Goal: Find specific page/section: Find specific page/section

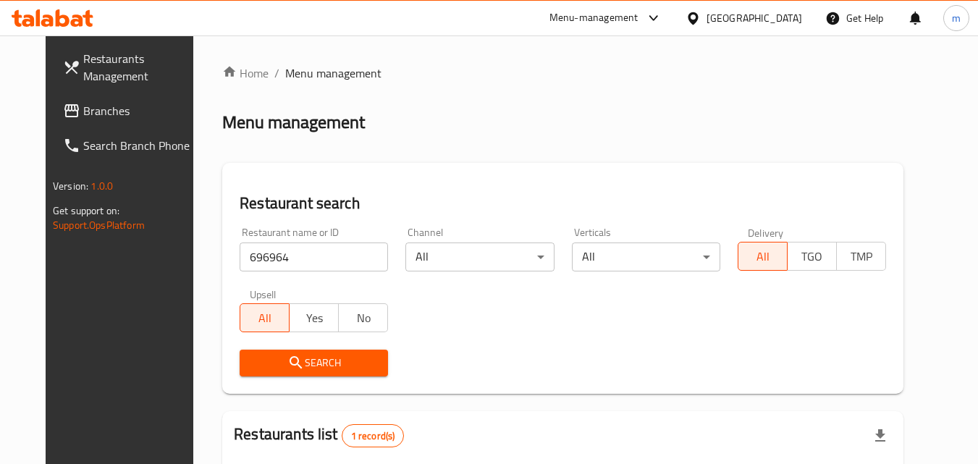
click at [787, 17] on div "[GEOGRAPHIC_DATA]" at bounding box center [754, 18] width 96 height 16
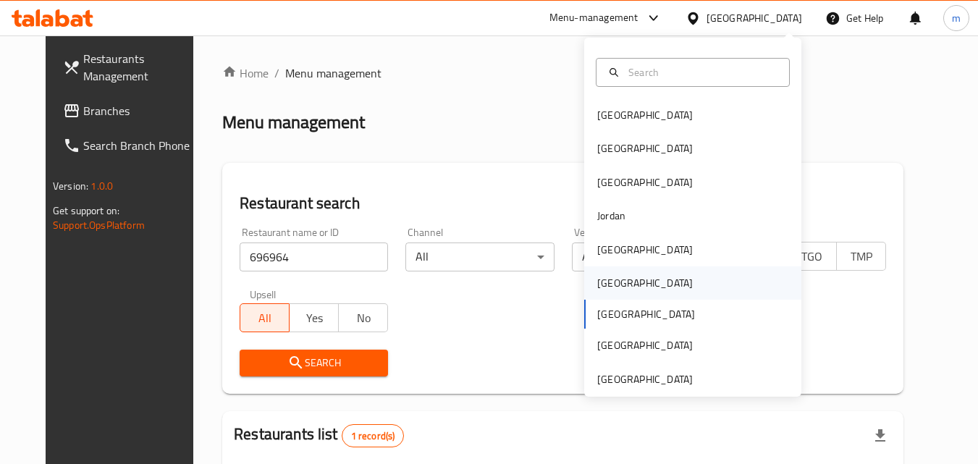
click at [609, 276] on div "Oman" at bounding box center [645, 283] width 96 height 16
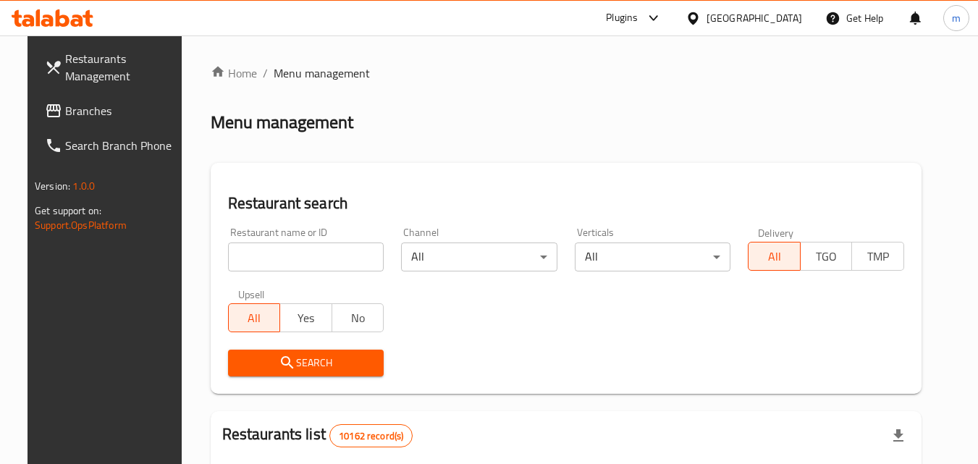
click at [96, 110] on span "Branches" at bounding box center [122, 110] width 114 height 17
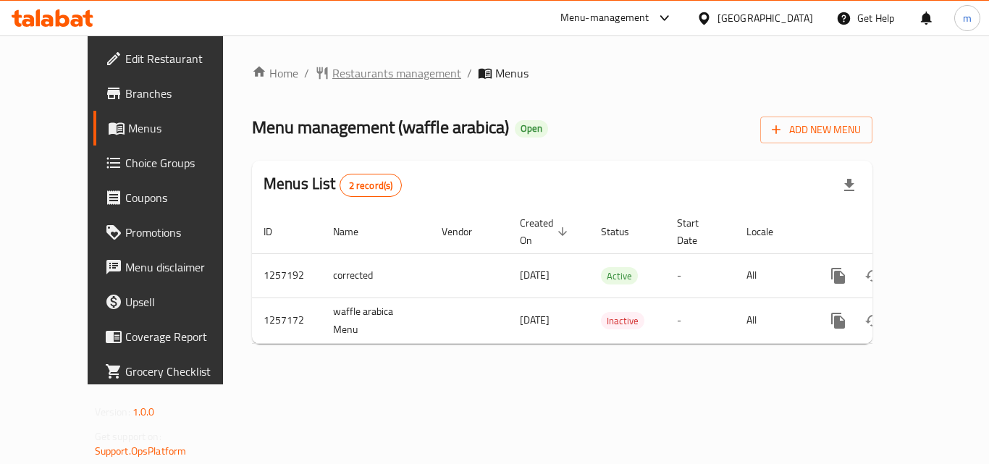
click at [344, 67] on span "Restaurants management" at bounding box center [396, 72] width 129 height 17
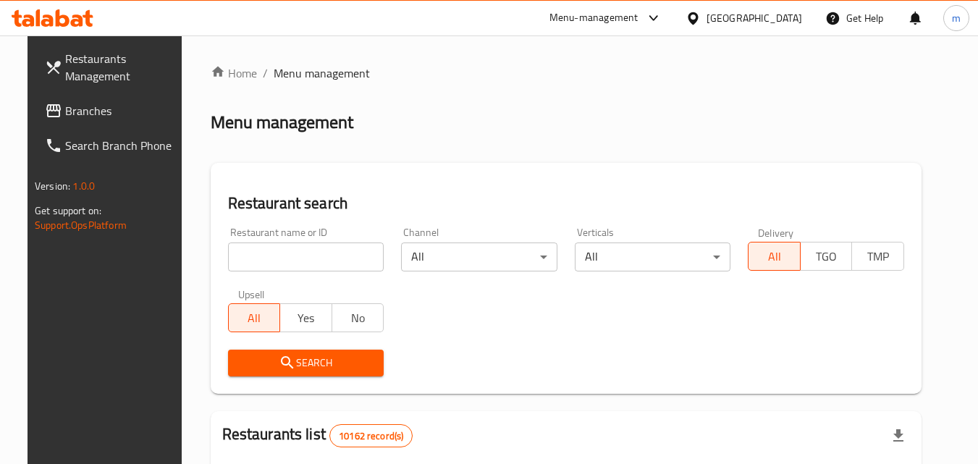
click at [318, 263] on input "search" at bounding box center [306, 256] width 156 height 29
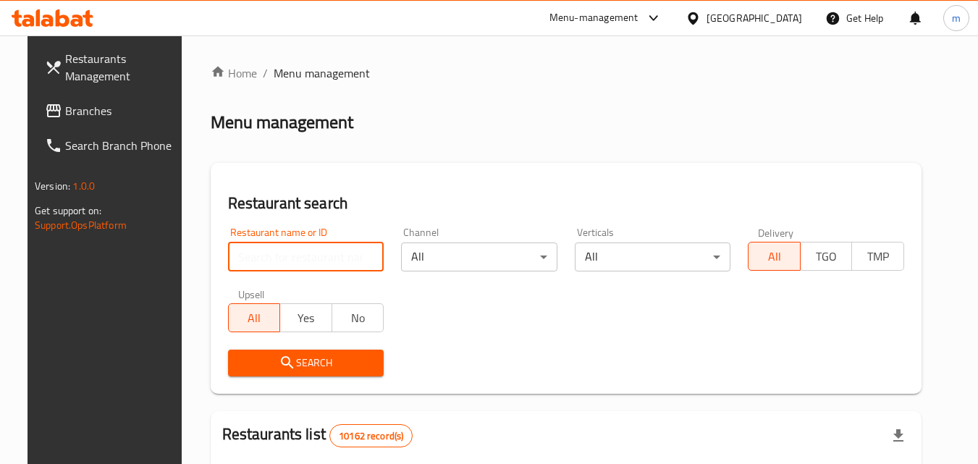
paste input "683328"
type input "683328"
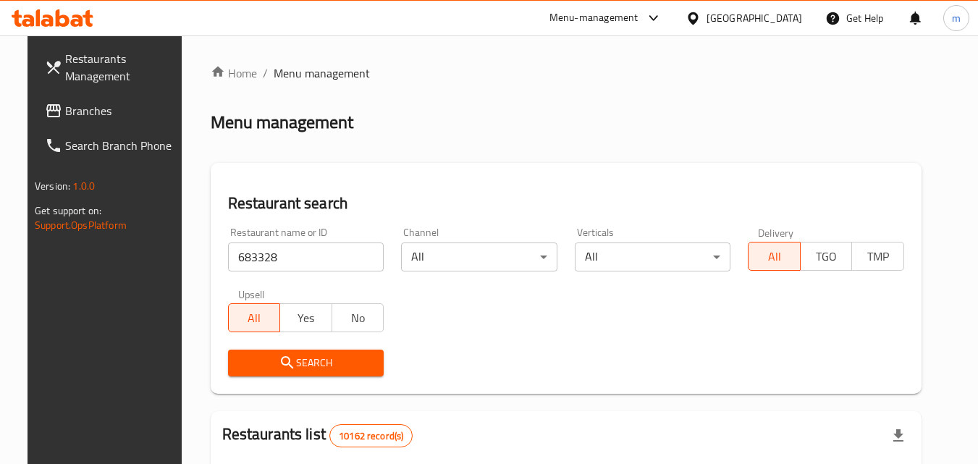
click at [323, 372] on button "Search" at bounding box center [306, 363] width 156 height 27
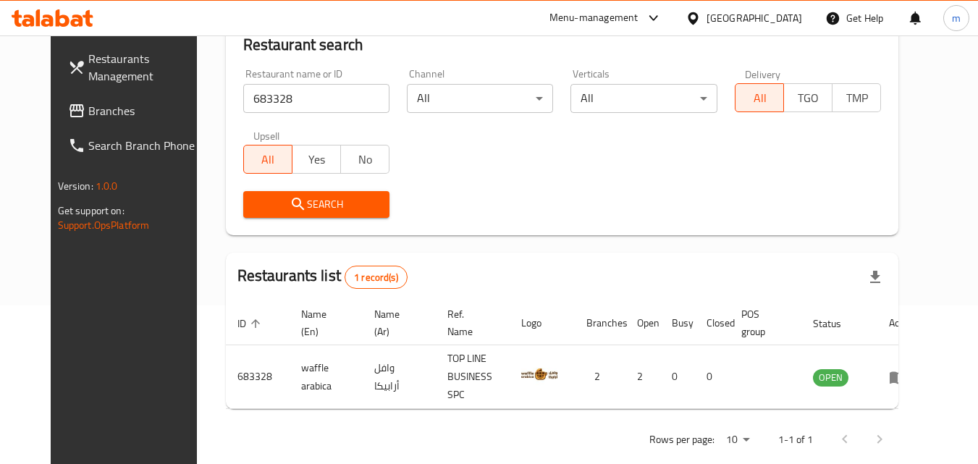
scroll to position [169, 0]
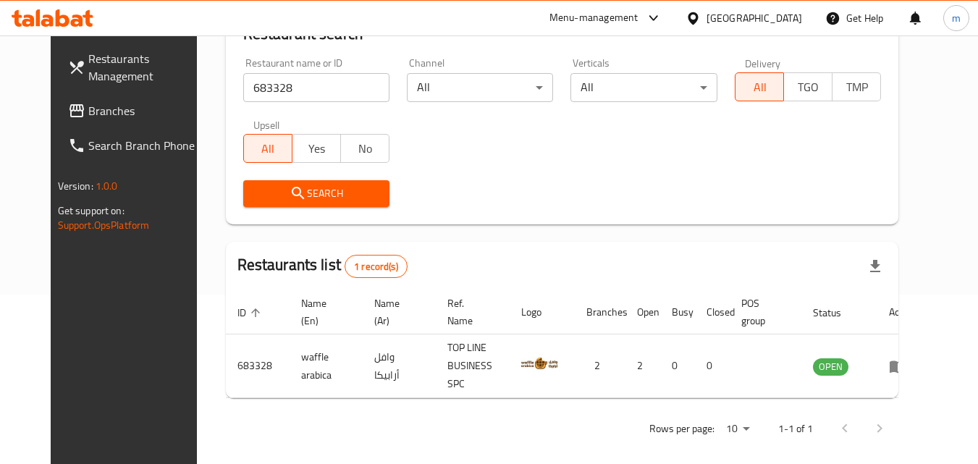
click at [706, 10] on div at bounding box center [695, 18] width 21 height 16
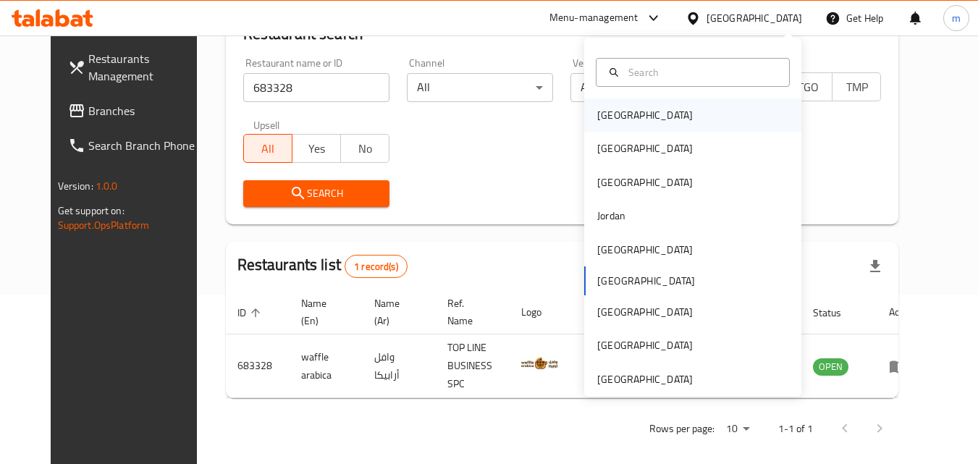
click at [613, 114] on div "[GEOGRAPHIC_DATA]" at bounding box center [645, 115] width 96 height 16
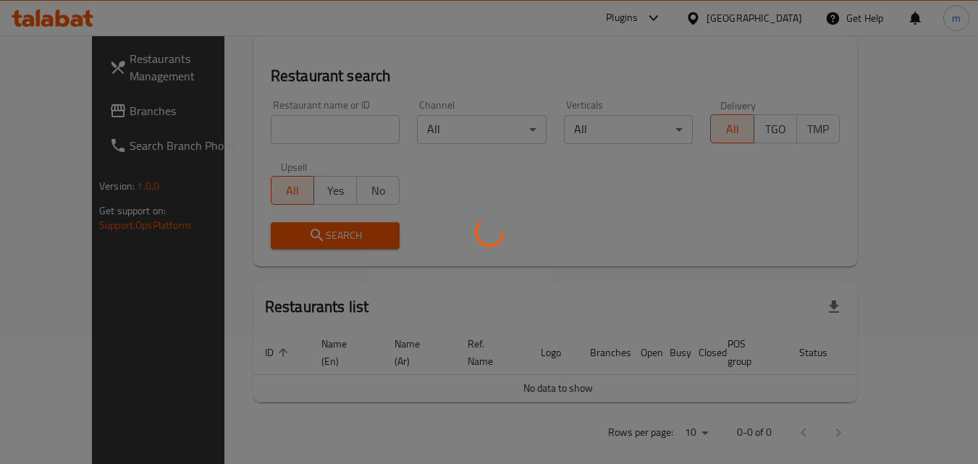
scroll to position [169, 0]
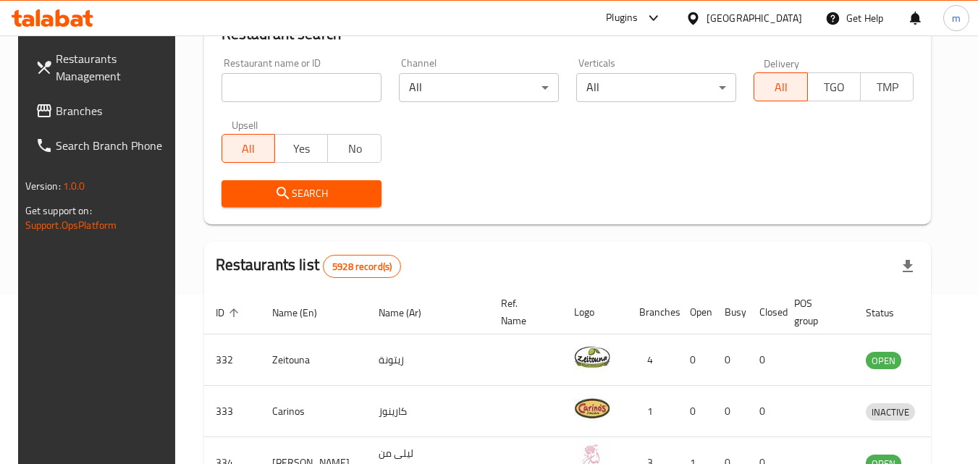
click at [56, 107] on span "Branches" at bounding box center [113, 110] width 114 height 17
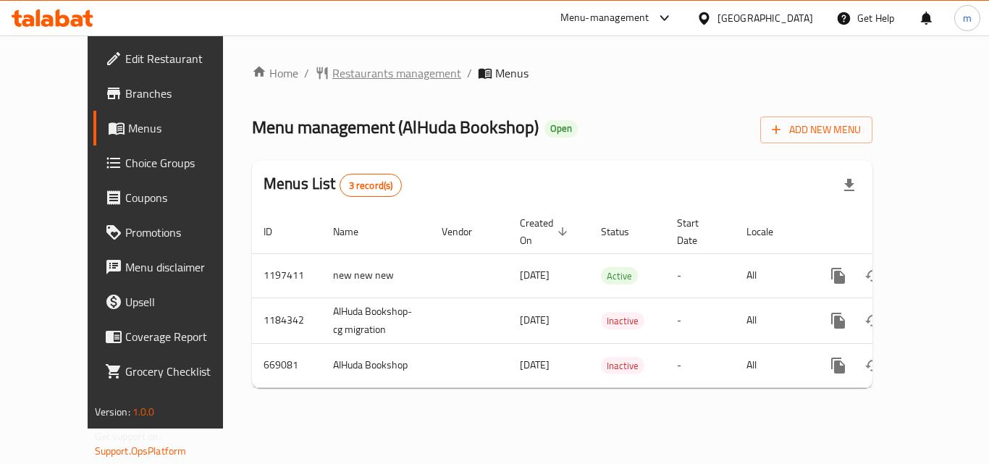
click at [337, 77] on span "Restaurants management" at bounding box center [396, 72] width 129 height 17
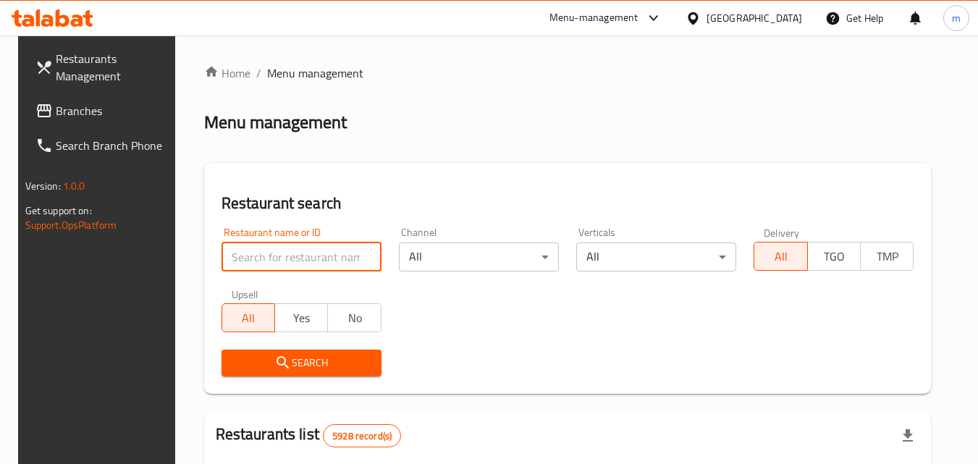
click at [307, 263] on input "search" at bounding box center [301, 256] width 160 height 29
paste input "642211"
type input "642211"
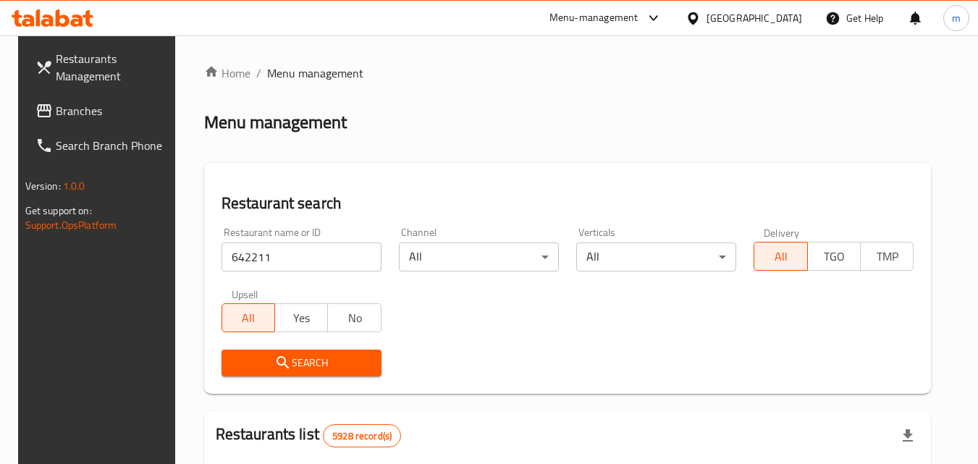
click at [321, 361] on span "Search" at bounding box center [301, 363] width 137 height 18
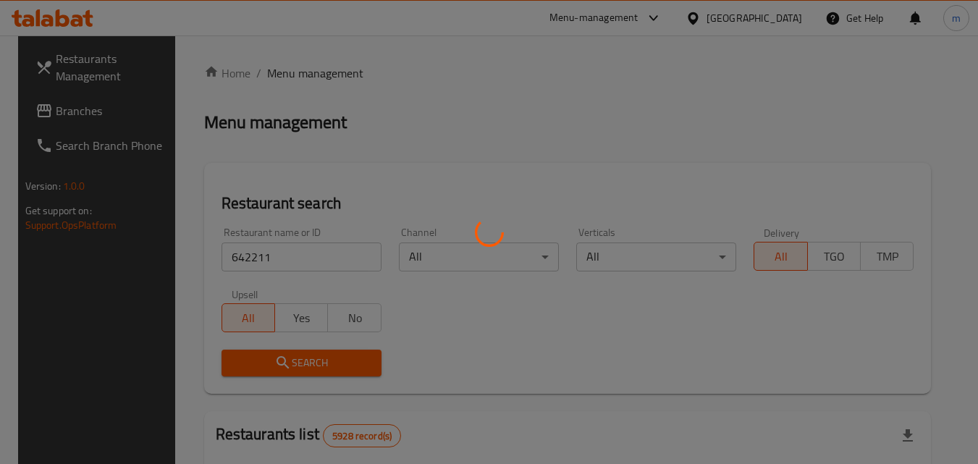
click at [321, 361] on div at bounding box center [489, 232] width 978 height 464
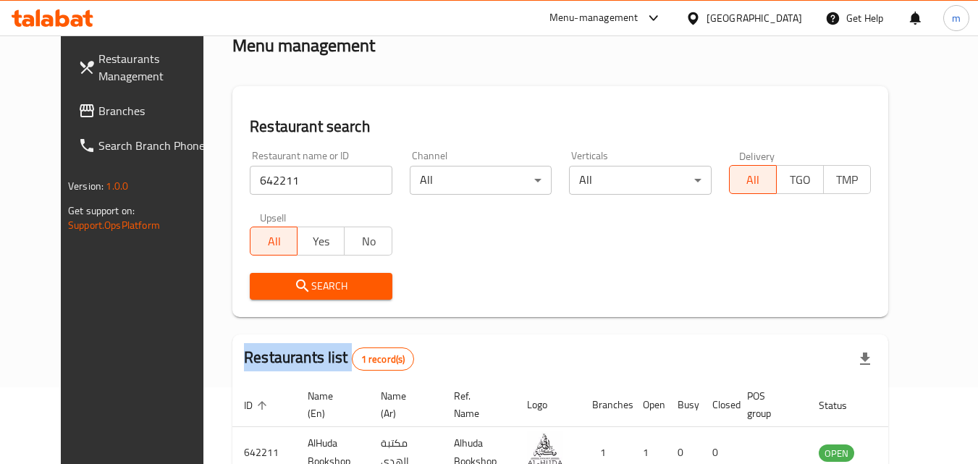
scroll to position [169, 0]
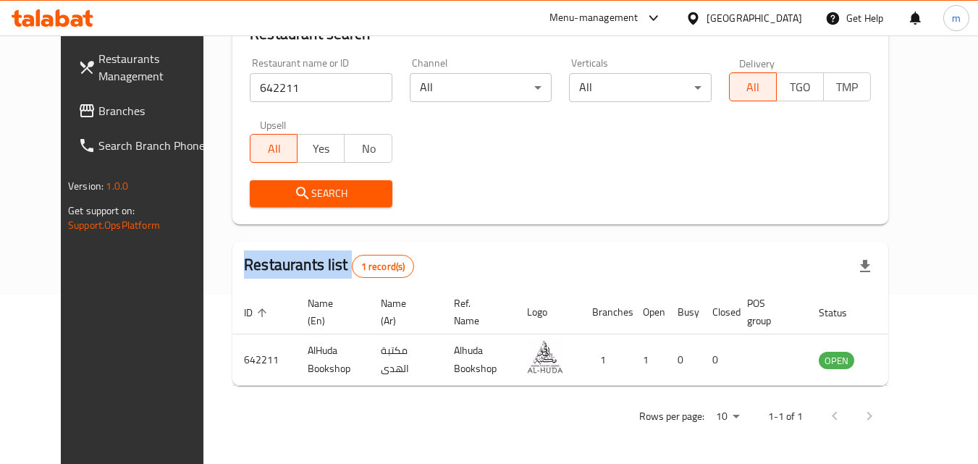
click at [698, 24] on icon at bounding box center [693, 18] width 10 height 12
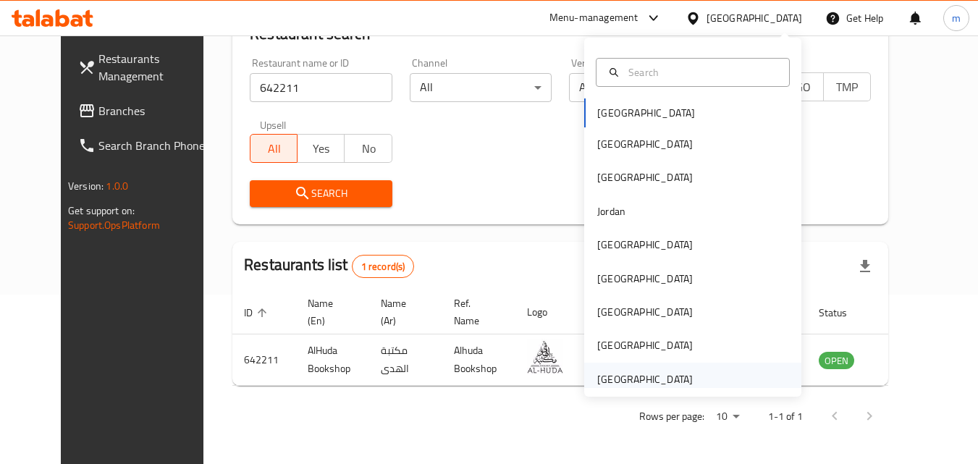
click at [651, 381] on div "[GEOGRAPHIC_DATA]" at bounding box center [645, 379] width 96 height 16
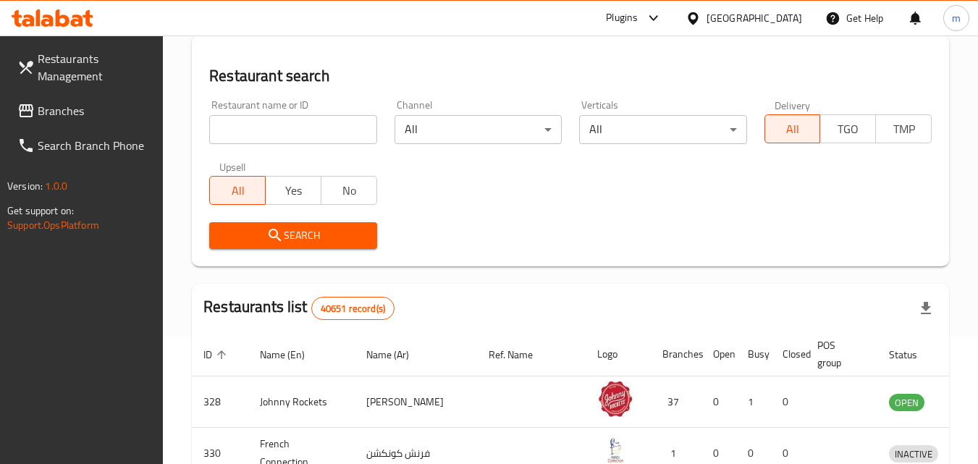
scroll to position [169, 0]
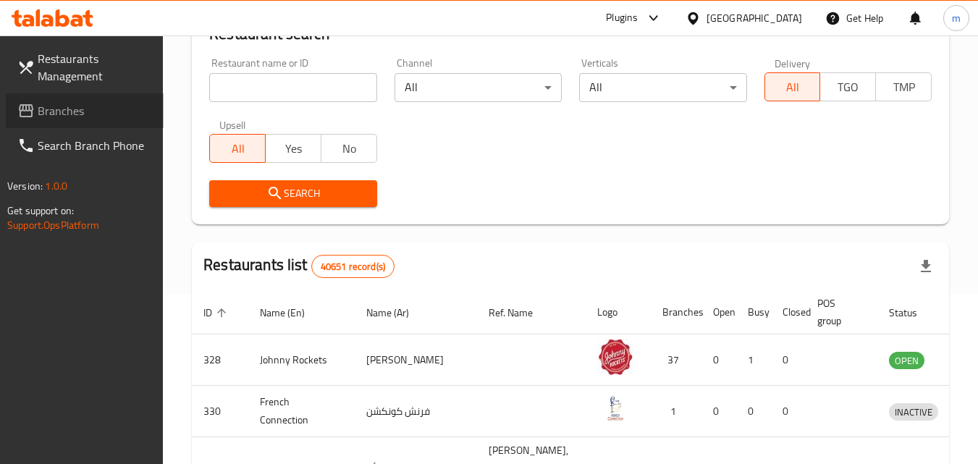
click at [91, 107] on span "Branches" at bounding box center [95, 110] width 114 height 17
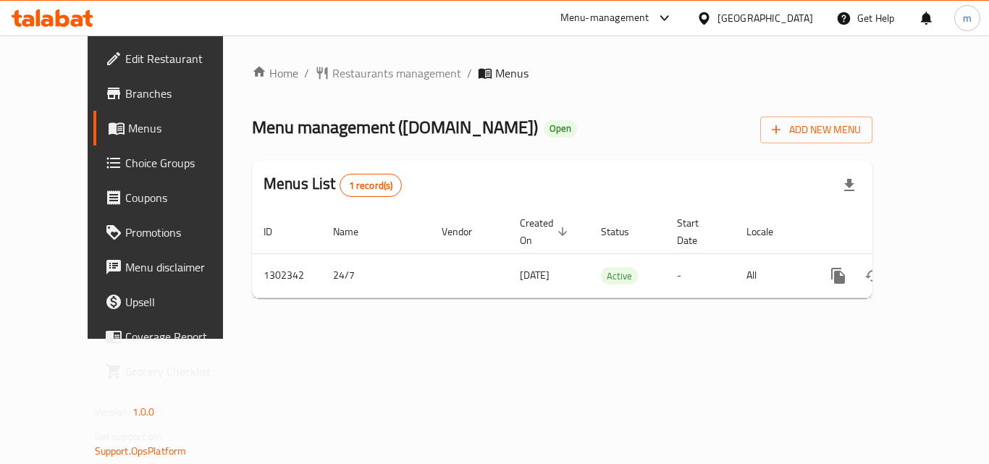
click at [318, 61] on div "Home / Restaurants management / Menus Menu management ( [DOMAIN_NAME] ) Open Ad…" at bounding box center [562, 186] width 678 height 303
click at [332, 74] on span "Restaurants management" at bounding box center [396, 72] width 129 height 17
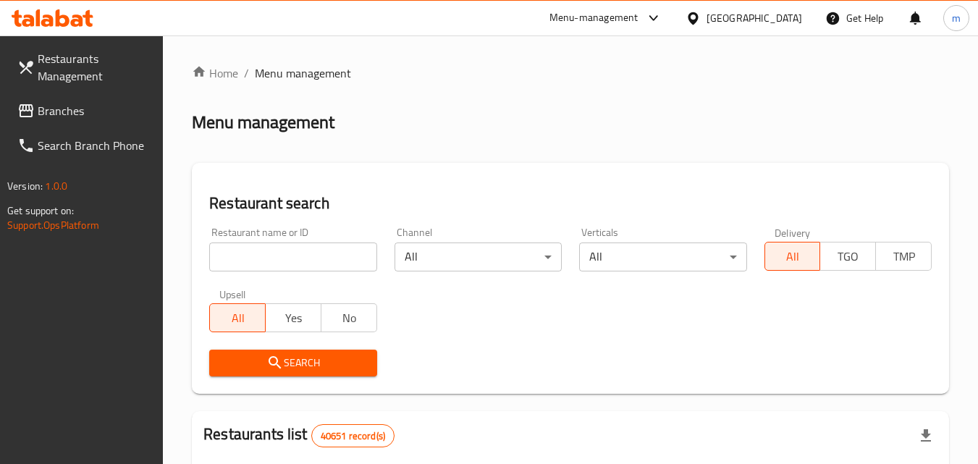
click at [312, 265] on input "search" at bounding box center [292, 256] width 167 height 29
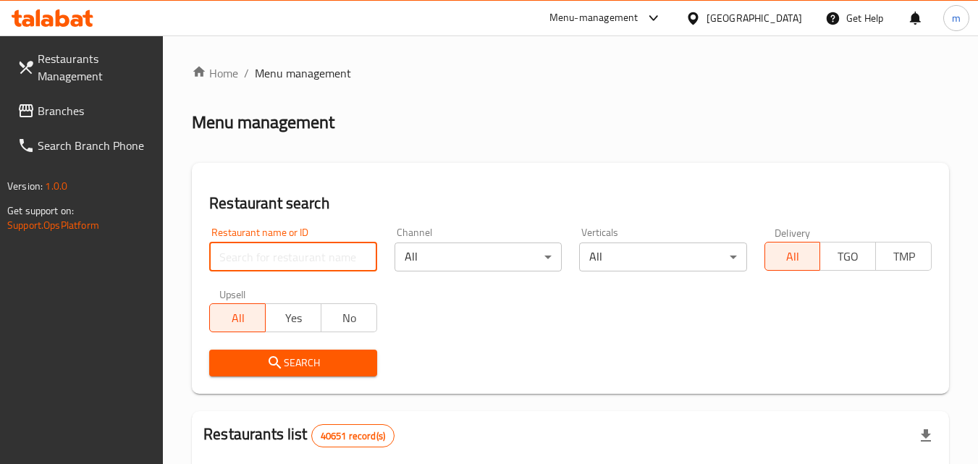
paste input "702400"
type input "702400"
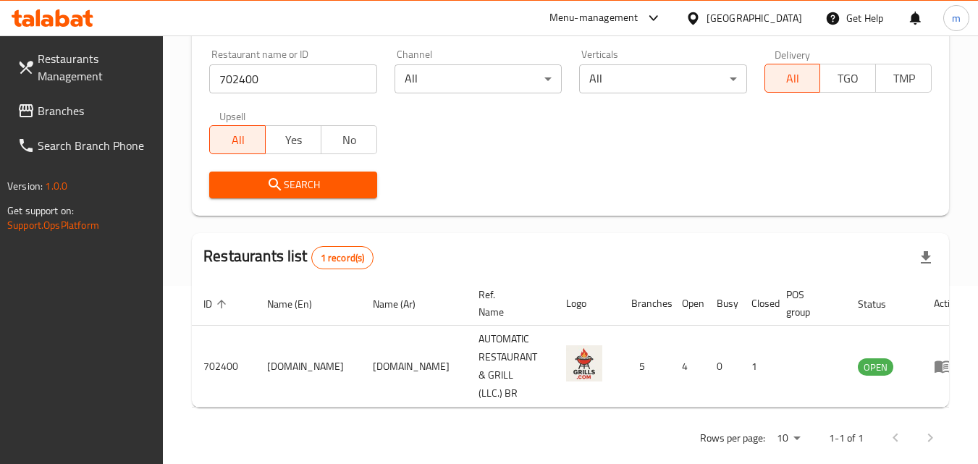
scroll to position [182, 0]
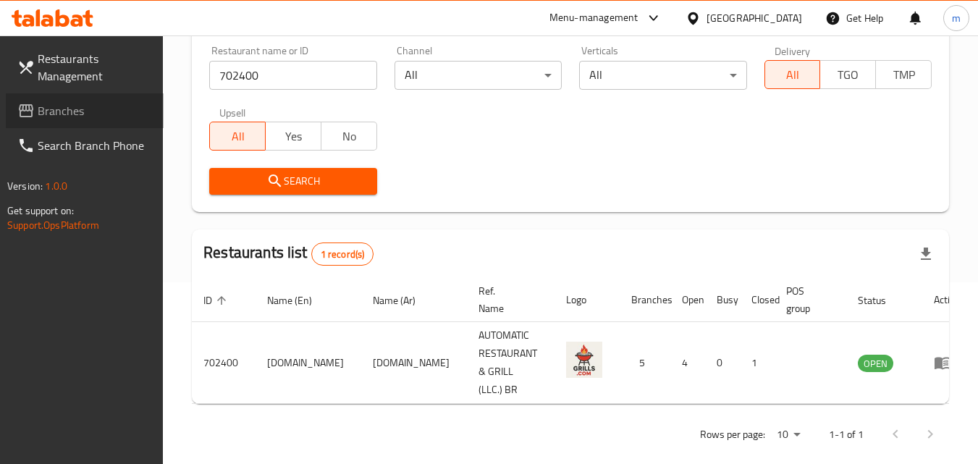
click at [33, 106] on icon at bounding box center [25, 110] width 17 height 17
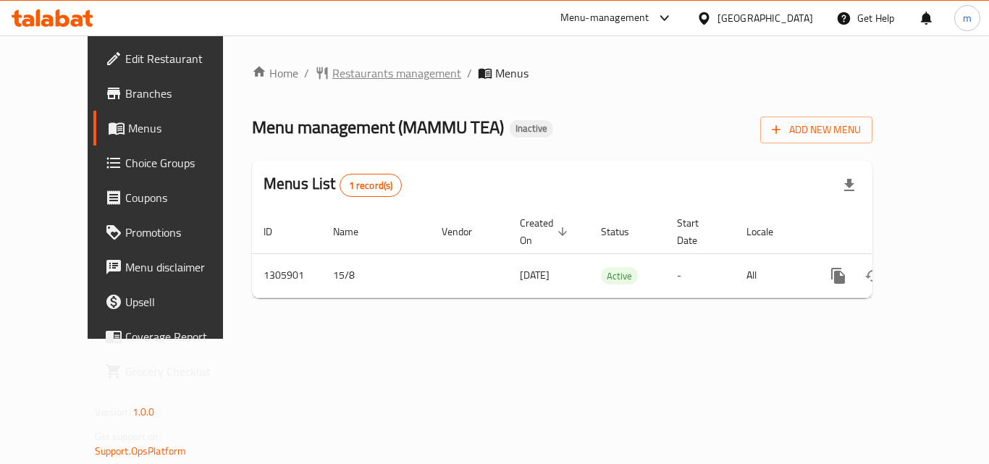
click at [344, 74] on span "Restaurants management" at bounding box center [396, 72] width 129 height 17
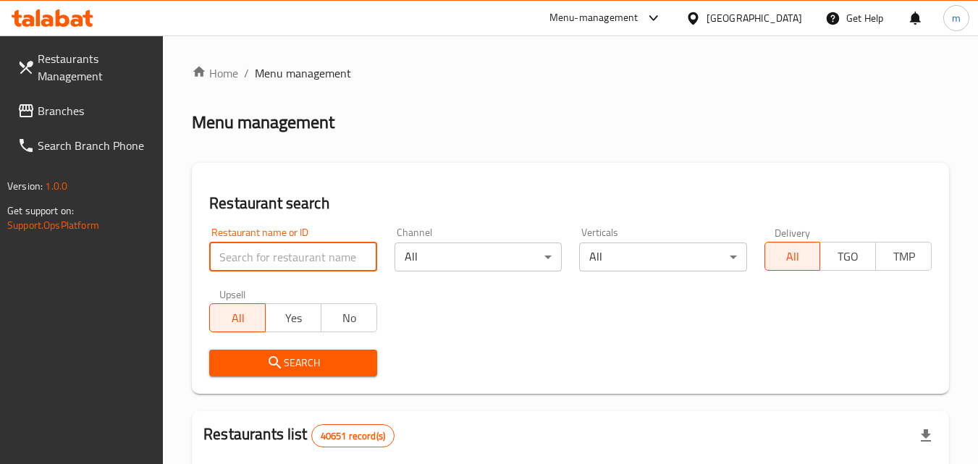
click at [305, 255] on input "search" at bounding box center [292, 256] width 167 height 29
paste input "703140"
type input "703140"
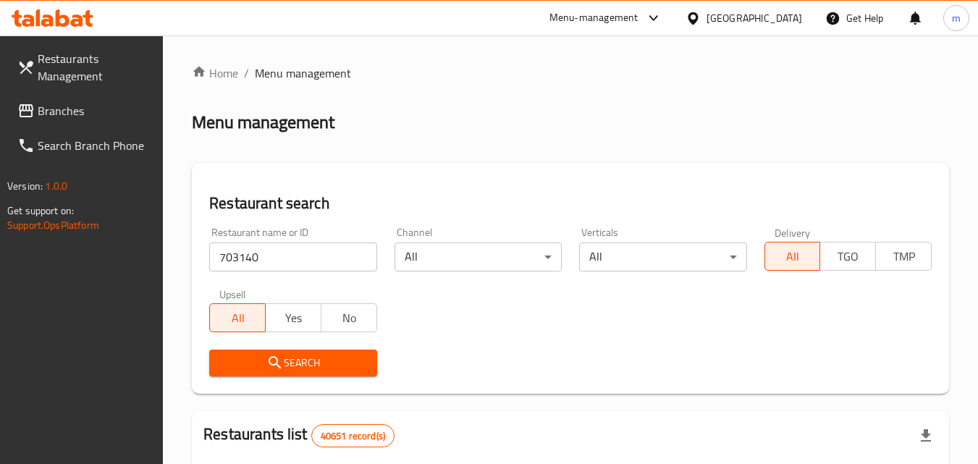
click at [316, 360] on span "Search" at bounding box center [293, 363] width 144 height 18
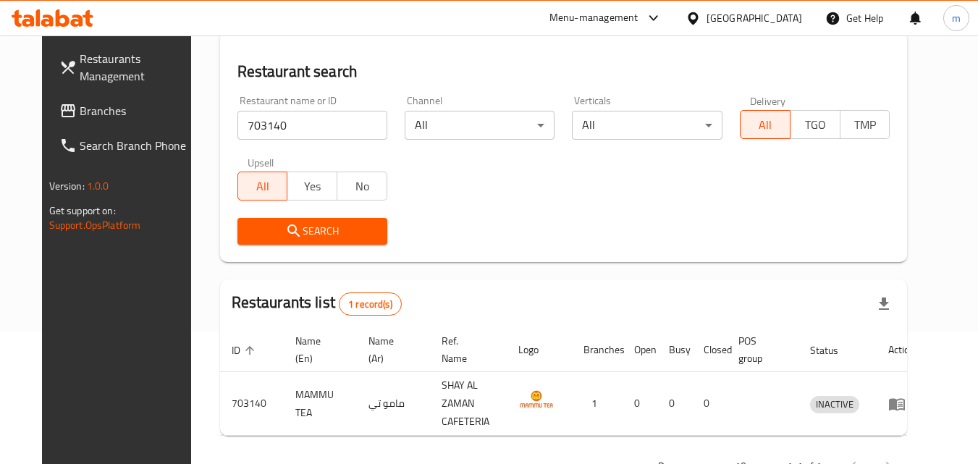
scroll to position [97, 0]
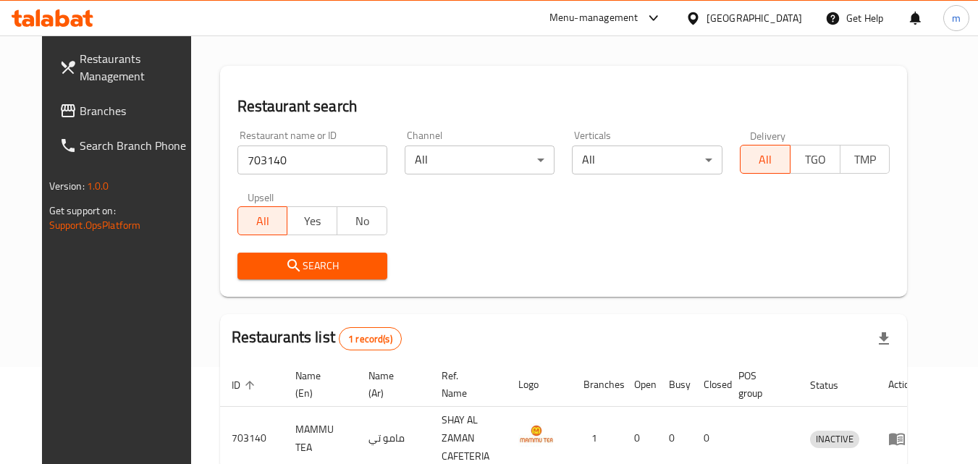
click at [750, 16] on div "[GEOGRAPHIC_DATA]" at bounding box center [754, 18] width 96 height 16
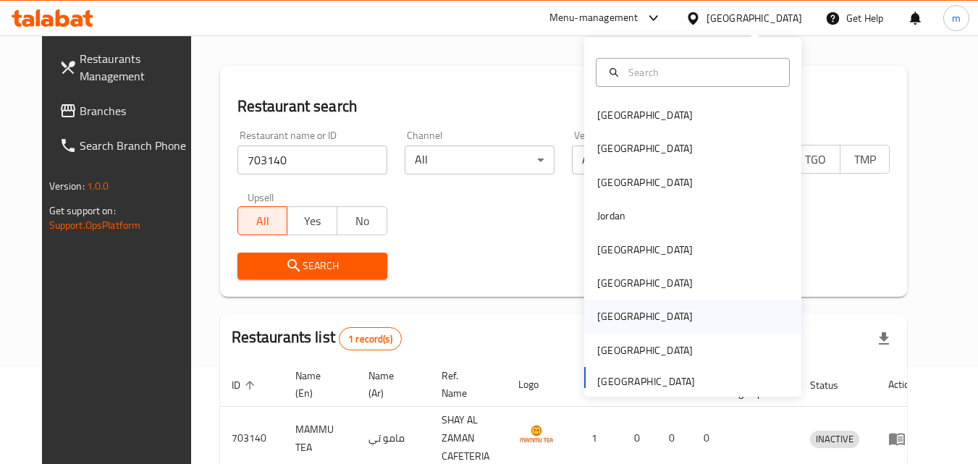
click at [614, 323] on div "[GEOGRAPHIC_DATA]" at bounding box center [644, 316] width 119 height 33
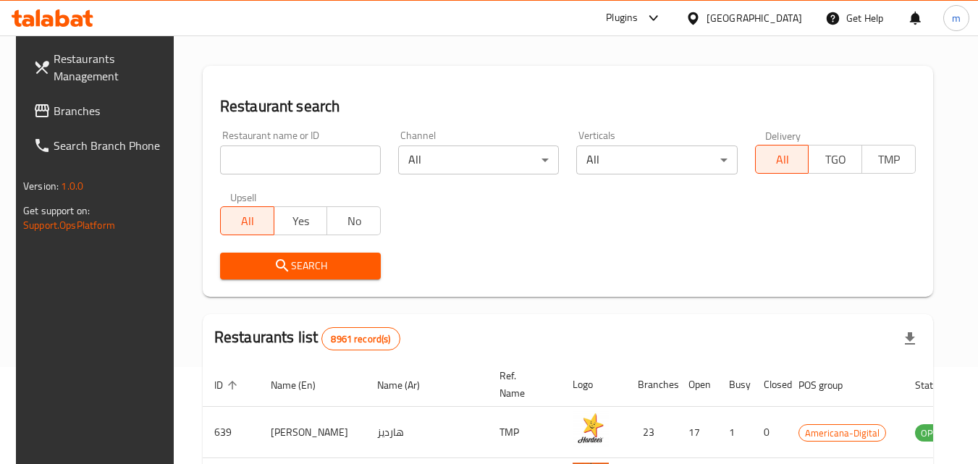
click at [57, 109] on span "Branches" at bounding box center [111, 110] width 114 height 17
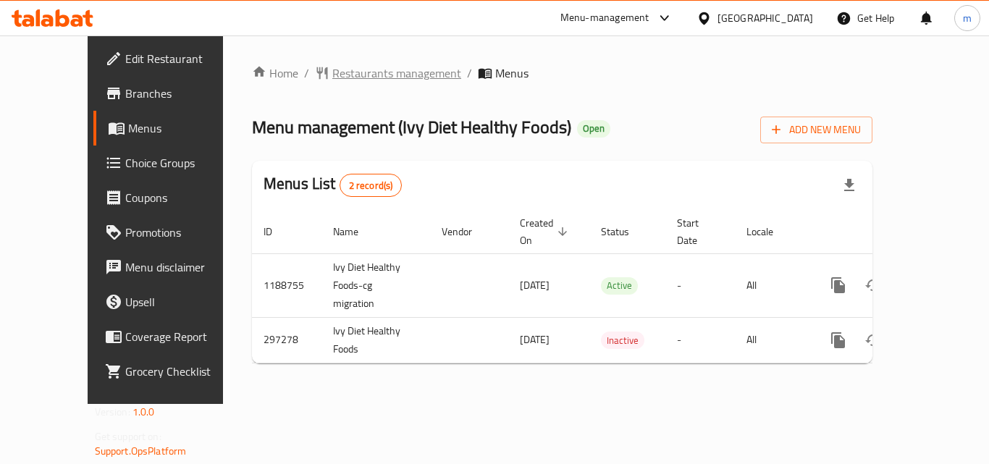
click at [336, 69] on span "Restaurants management" at bounding box center [396, 72] width 129 height 17
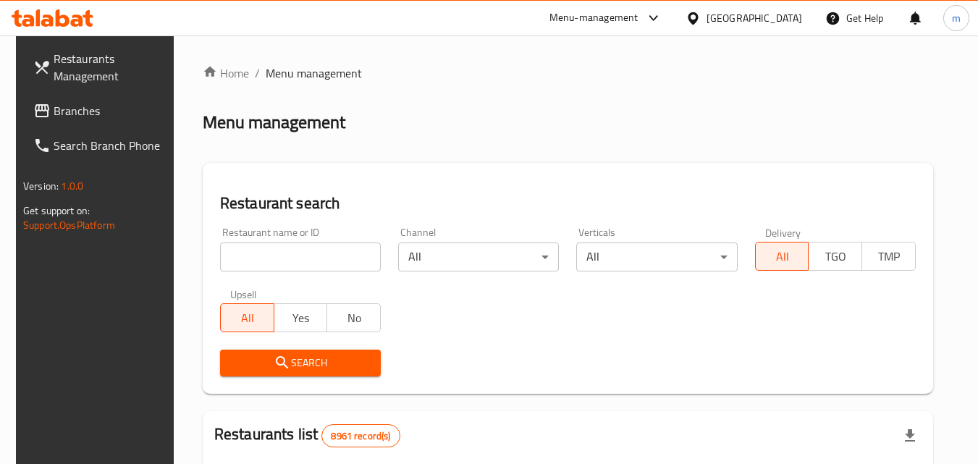
click at [299, 253] on input "search" at bounding box center [300, 256] width 161 height 29
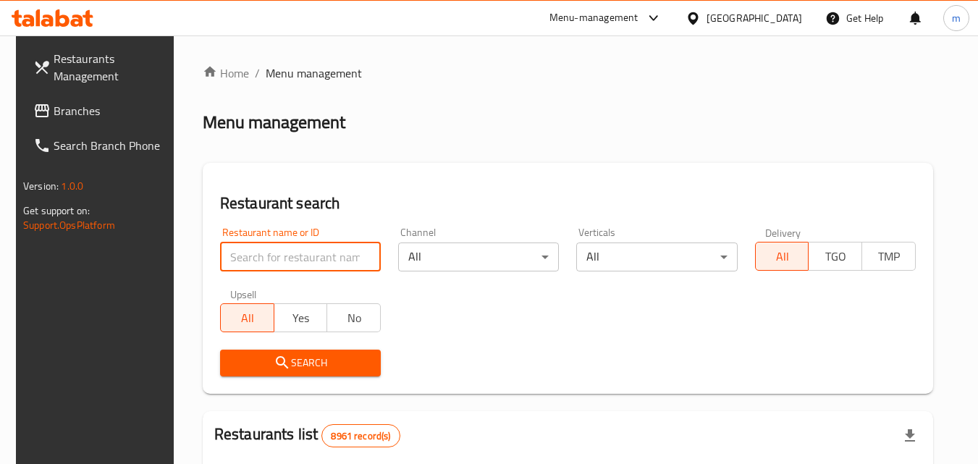
paste input "628512"
type input "628512"
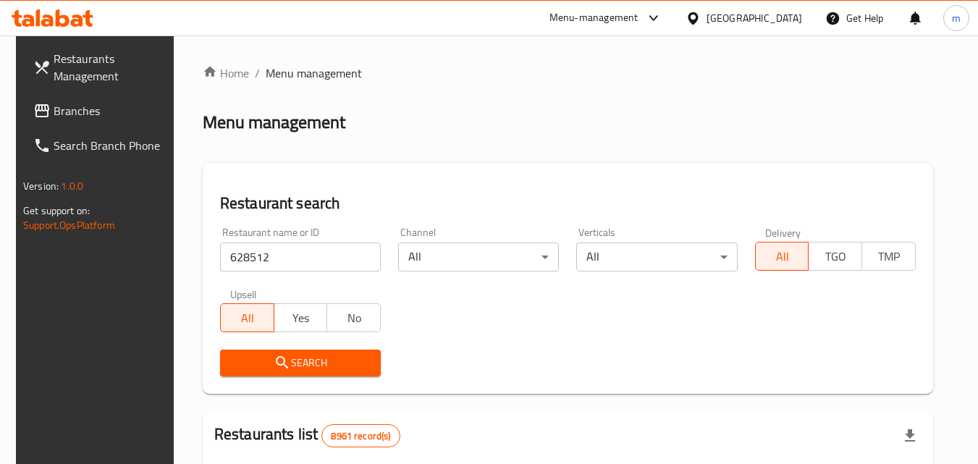
click at [308, 365] on span "Search" at bounding box center [301, 363] width 138 height 18
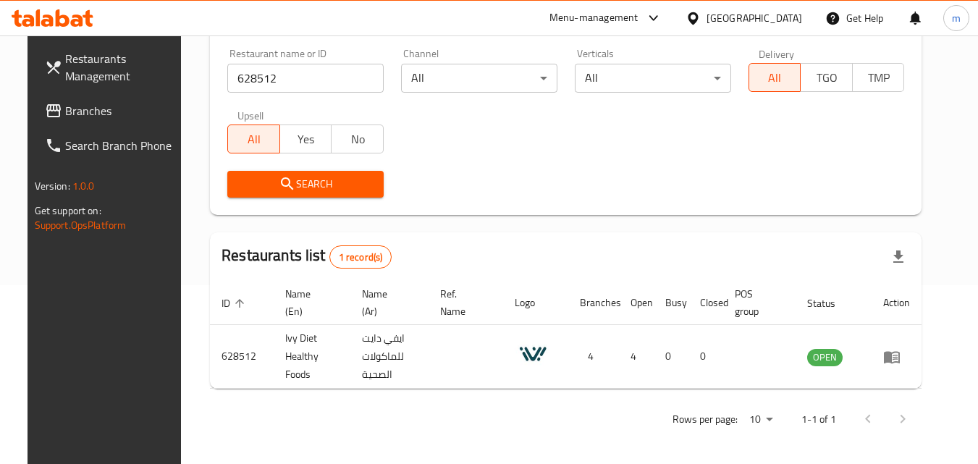
scroll to position [182, 0]
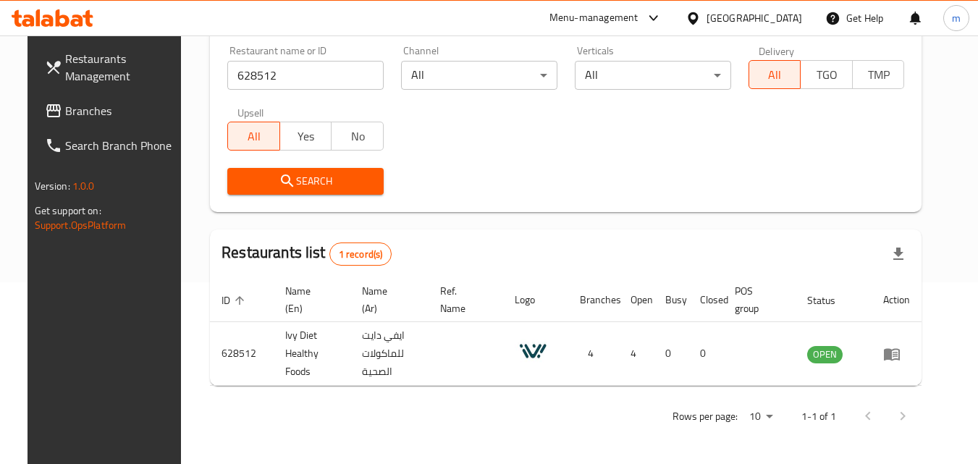
click at [706, 22] on div at bounding box center [695, 18] width 21 height 16
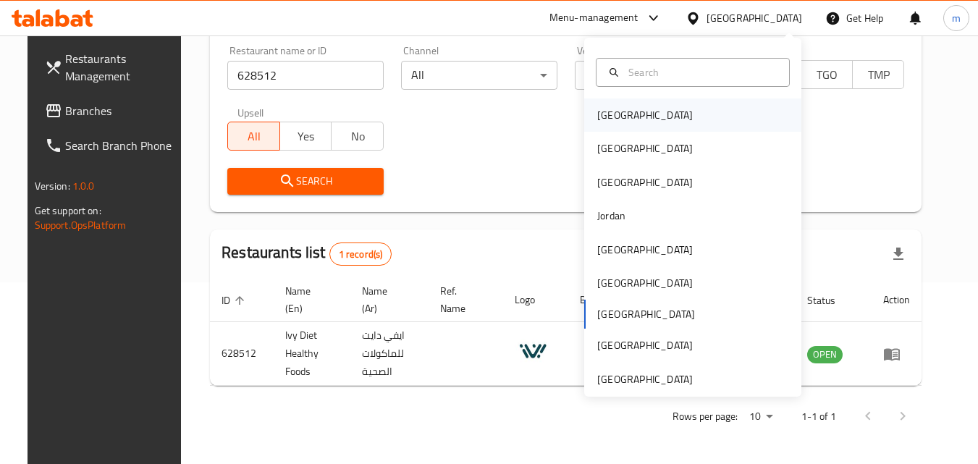
click at [622, 108] on div "[GEOGRAPHIC_DATA]" at bounding box center [644, 114] width 119 height 33
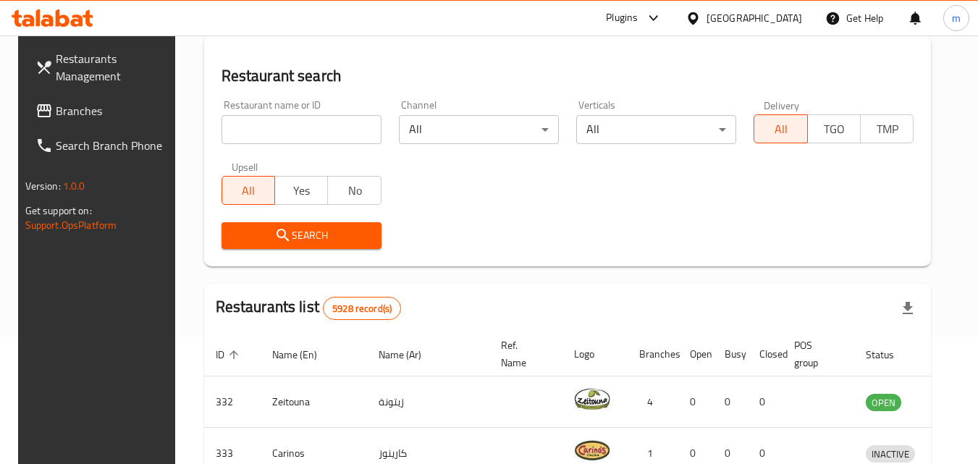
scroll to position [182, 0]
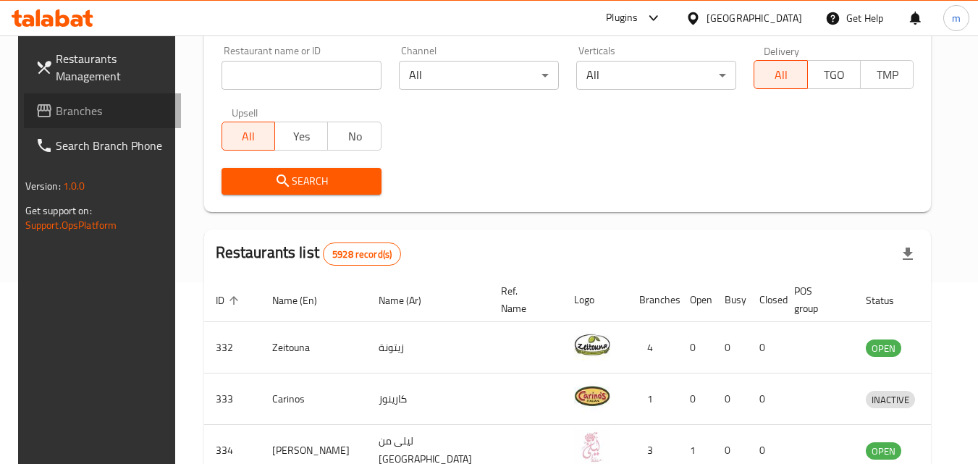
click at [79, 116] on span "Branches" at bounding box center [113, 110] width 114 height 17
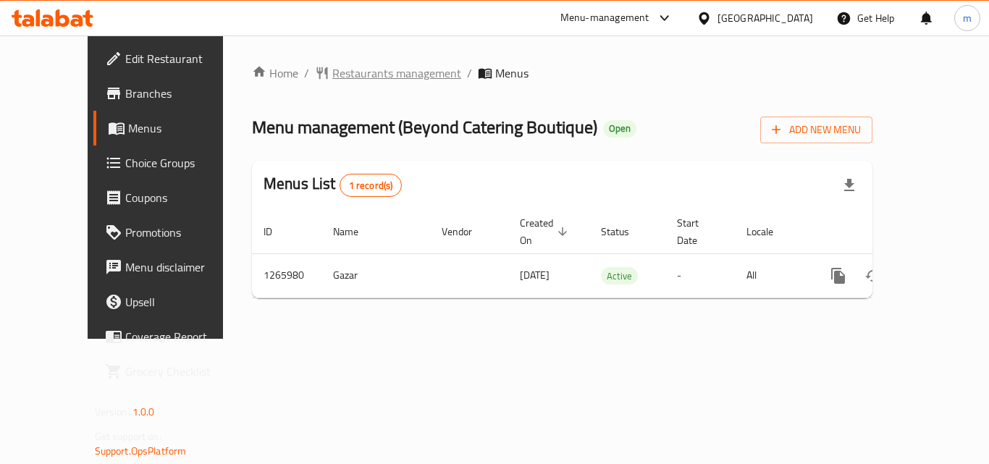
click at [349, 76] on span "Restaurants management" at bounding box center [396, 72] width 129 height 17
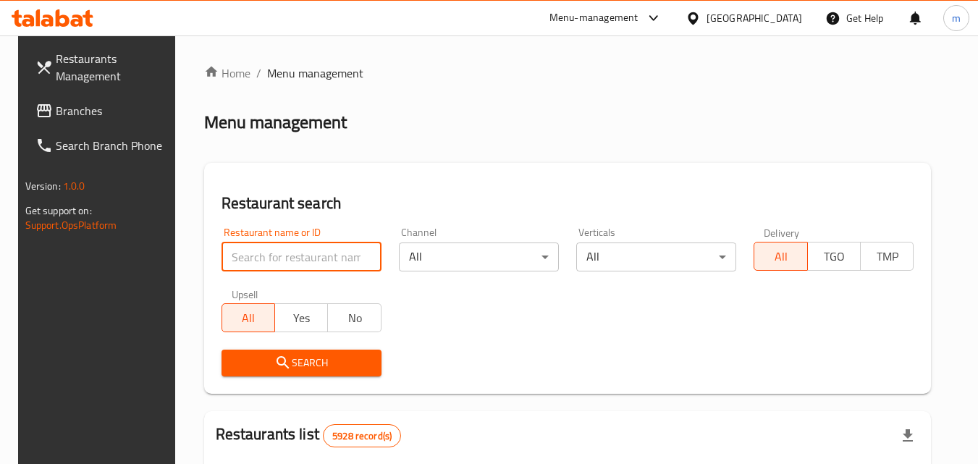
click at [308, 258] on input "search" at bounding box center [301, 256] width 160 height 29
paste input "687081"
type input "687081"
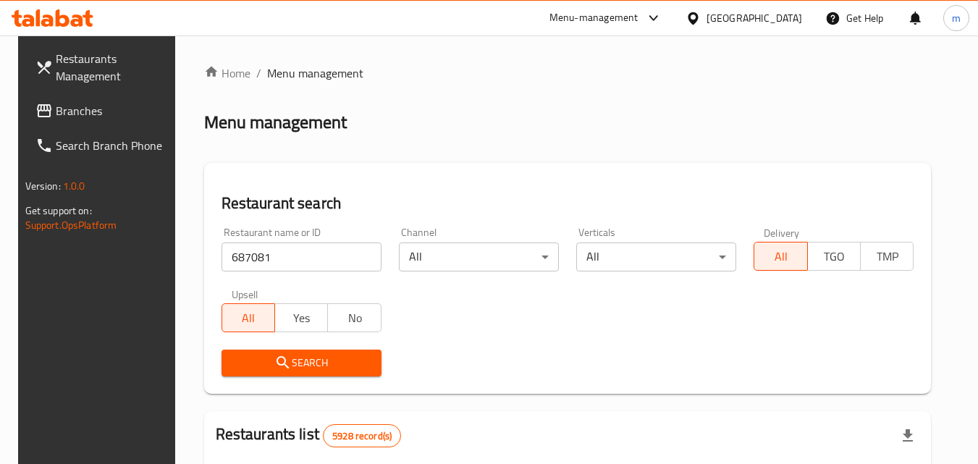
click at [315, 355] on span "Search" at bounding box center [301, 363] width 137 height 18
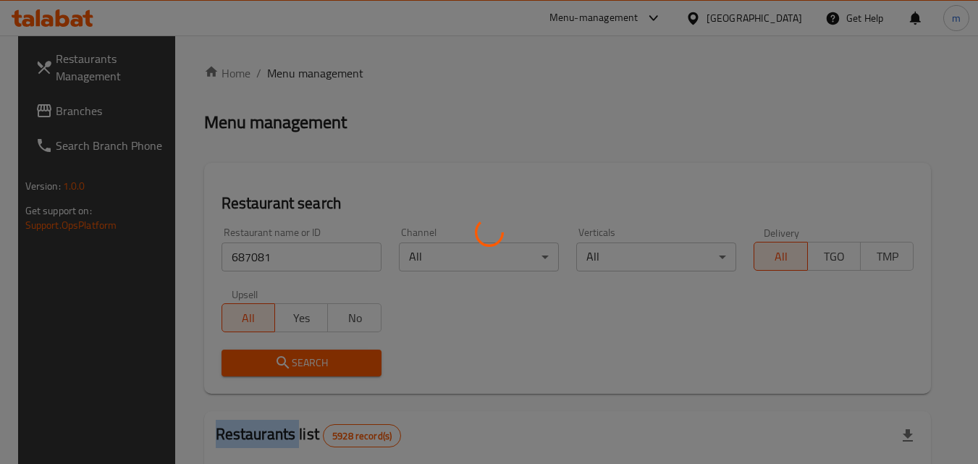
click at [315, 355] on div at bounding box center [489, 232] width 978 height 464
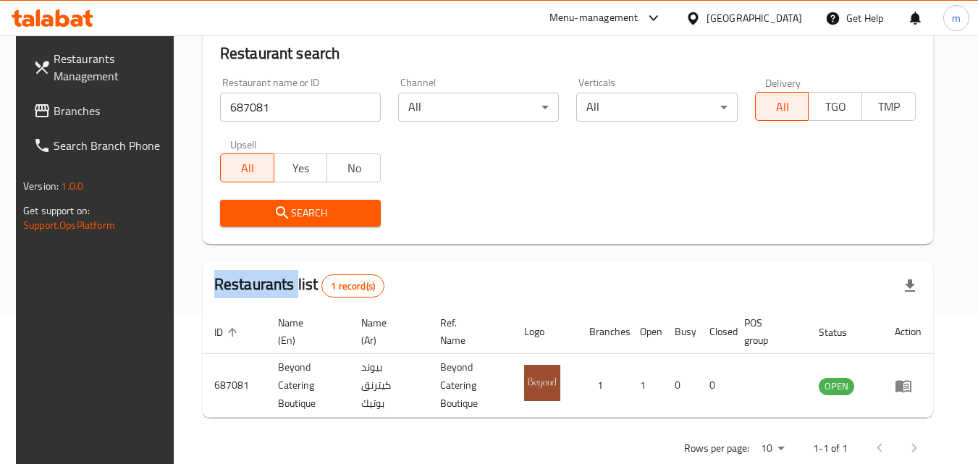
scroll to position [182, 0]
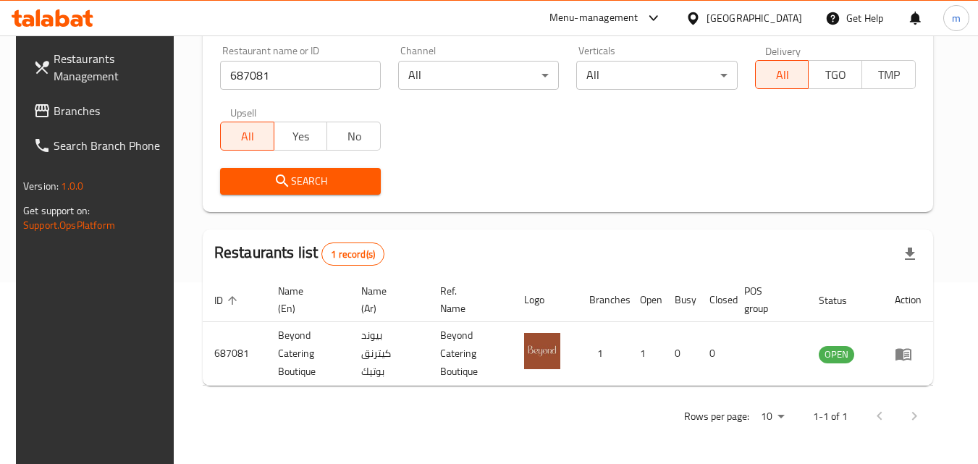
click at [782, 12] on div "[GEOGRAPHIC_DATA]" at bounding box center [754, 18] width 96 height 16
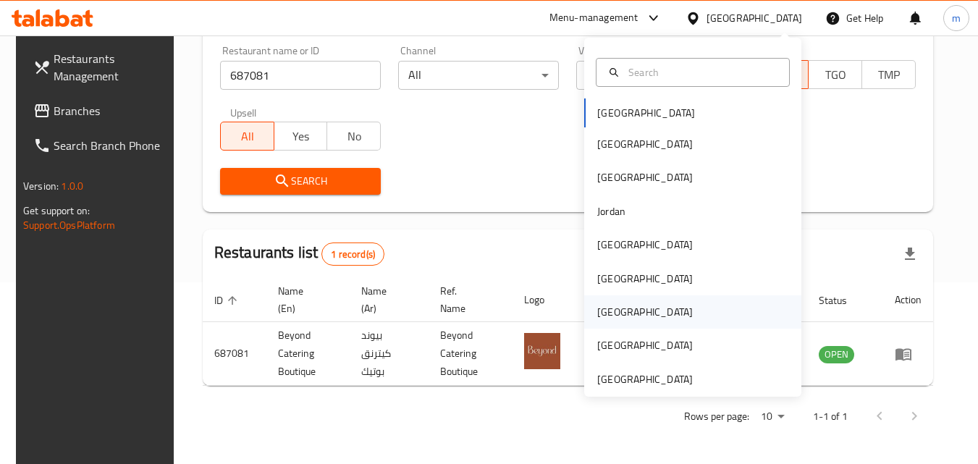
click at [606, 315] on div "[GEOGRAPHIC_DATA]" at bounding box center [645, 312] width 96 height 16
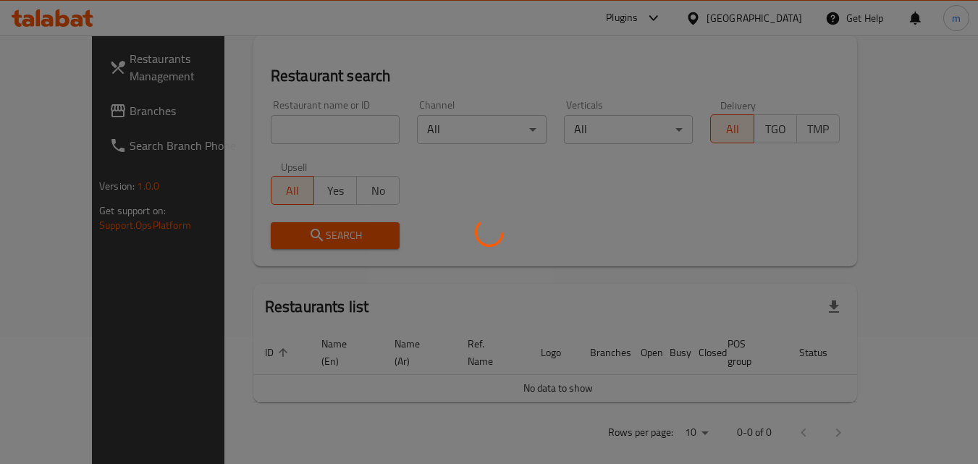
scroll to position [182, 0]
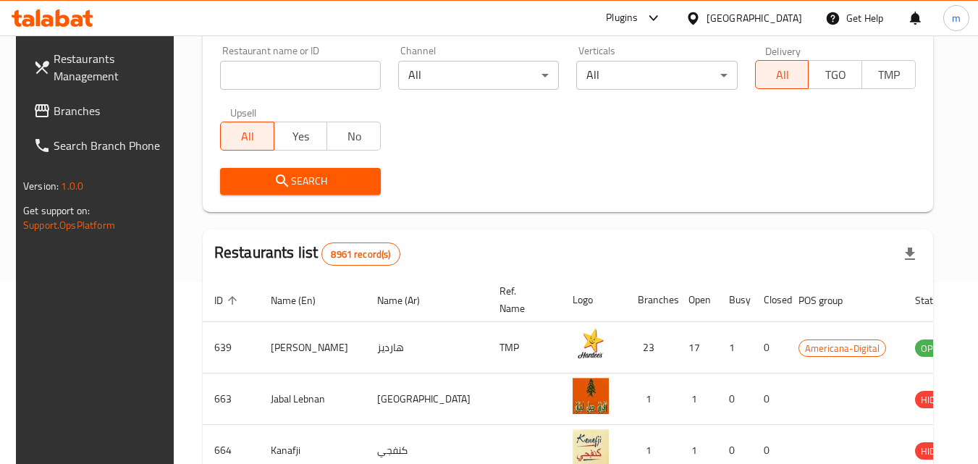
click at [83, 115] on span "Branches" at bounding box center [111, 110] width 114 height 17
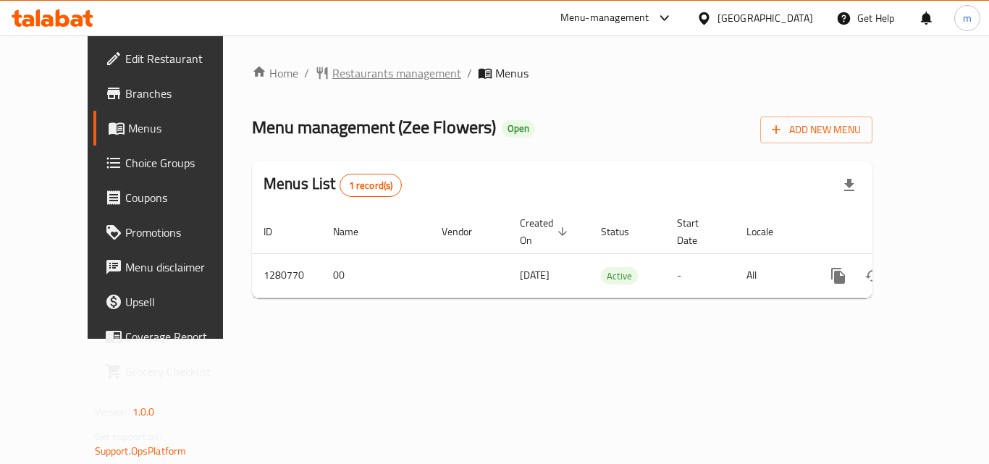
click at [338, 81] on span "Restaurants management" at bounding box center [396, 72] width 129 height 17
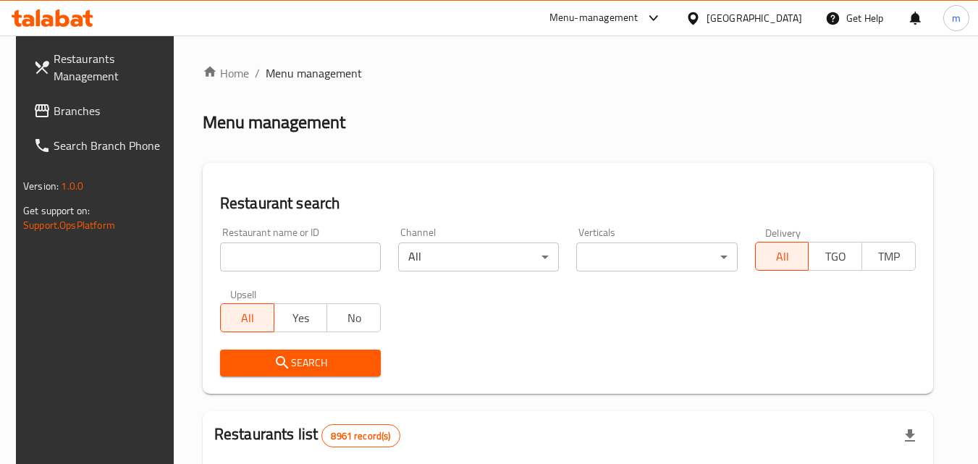
click at [305, 258] on input "search" at bounding box center [300, 256] width 161 height 29
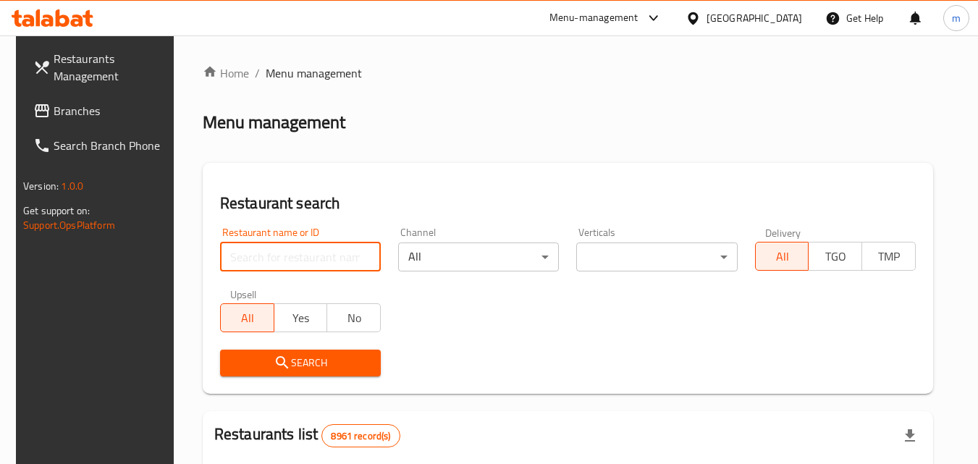
paste input "693936"
type input "693936"
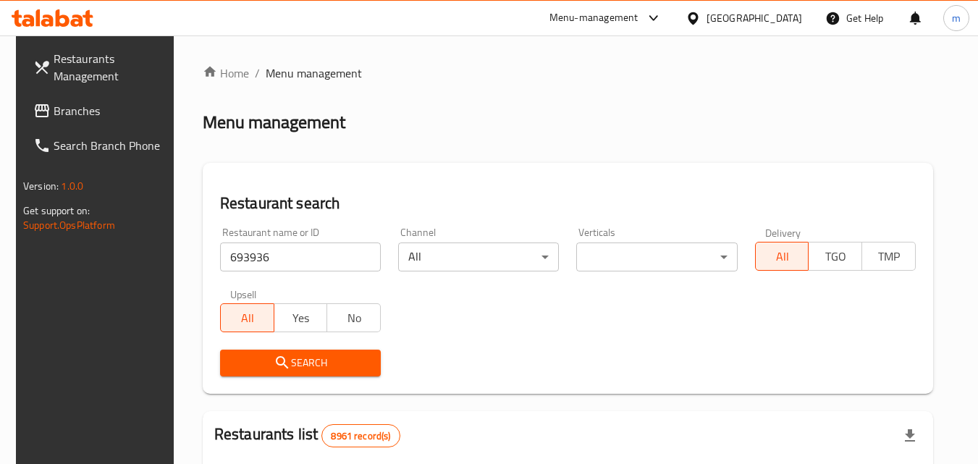
click at [315, 355] on span "Search" at bounding box center [301, 363] width 138 height 18
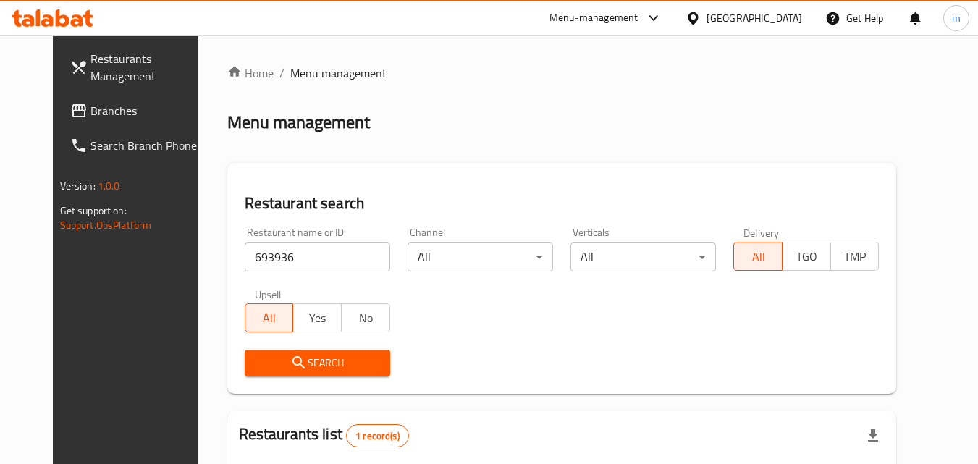
scroll to position [169, 0]
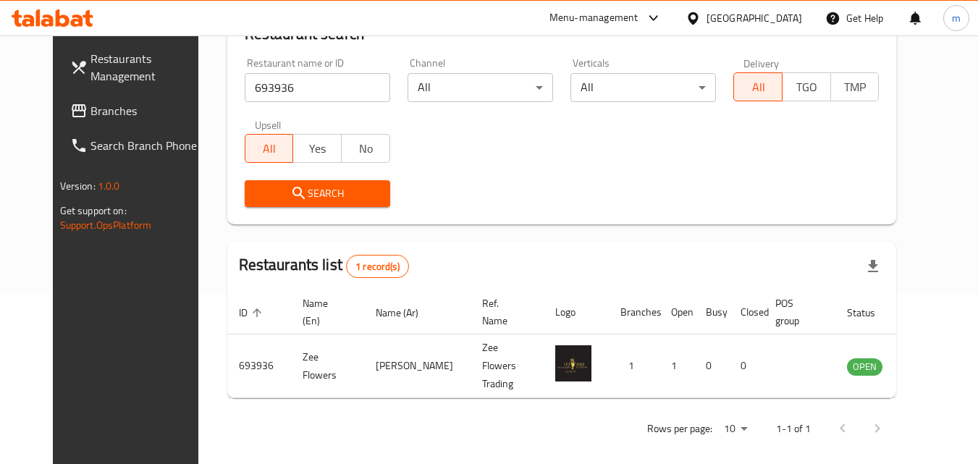
click at [90, 116] on span "Branches" at bounding box center [147, 110] width 114 height 17
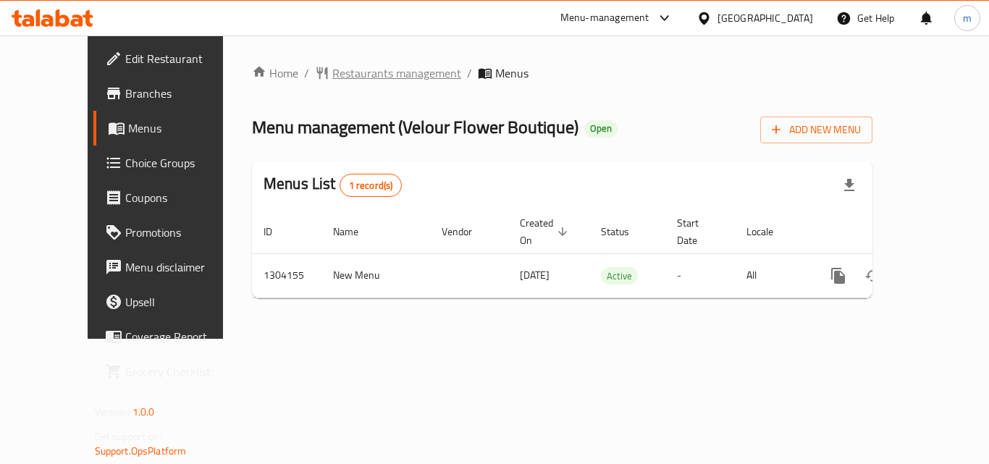
click at [348, 77] on span "Restaurants management" at bounding box center [396, 72] width 129 height 17
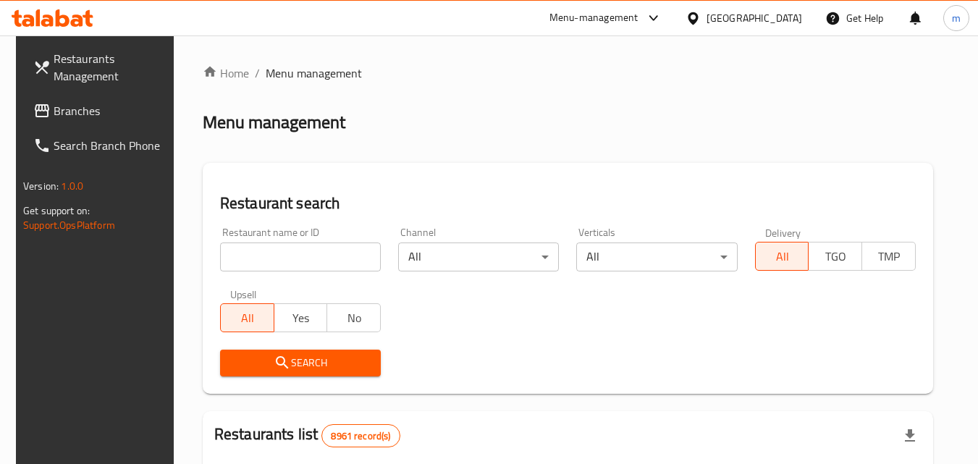
click at [320, 250] on input "search" at bounding box center [300, 256] width 161 height 29
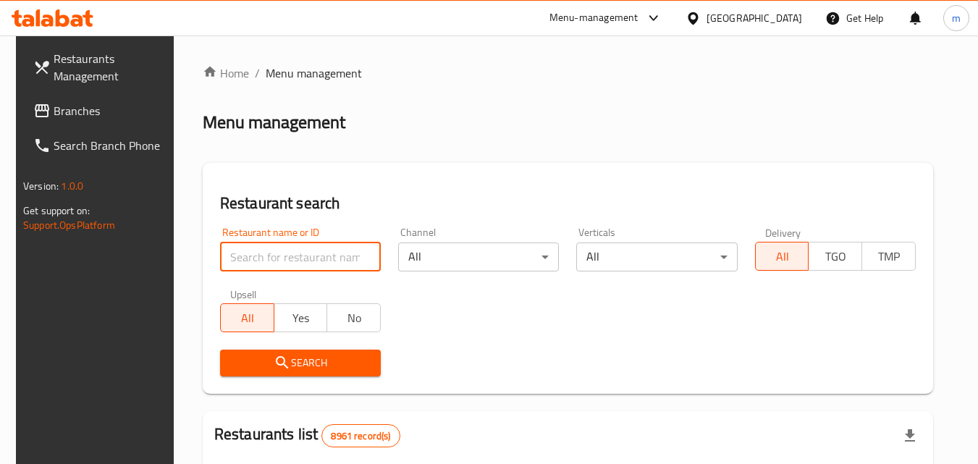
paste input "703085"
type input "703085"
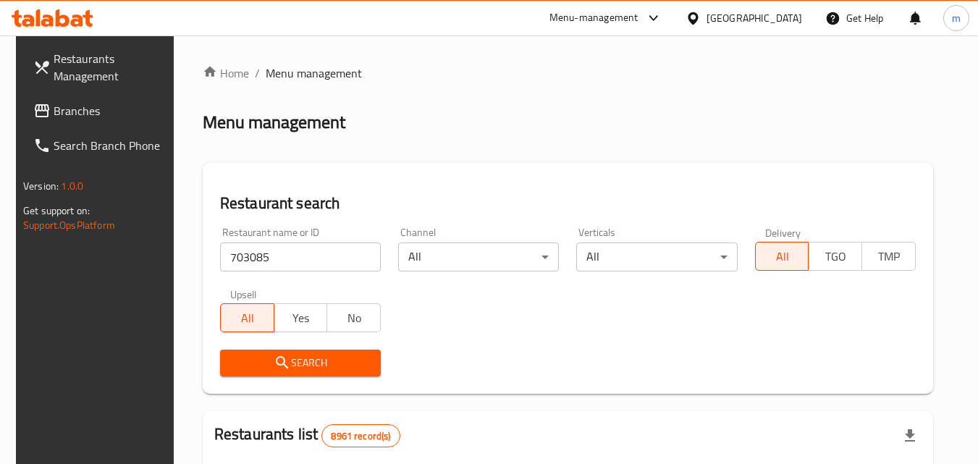
click at [301, 365] on span "Search" at bounding box center [301, 363] width 138 height 18
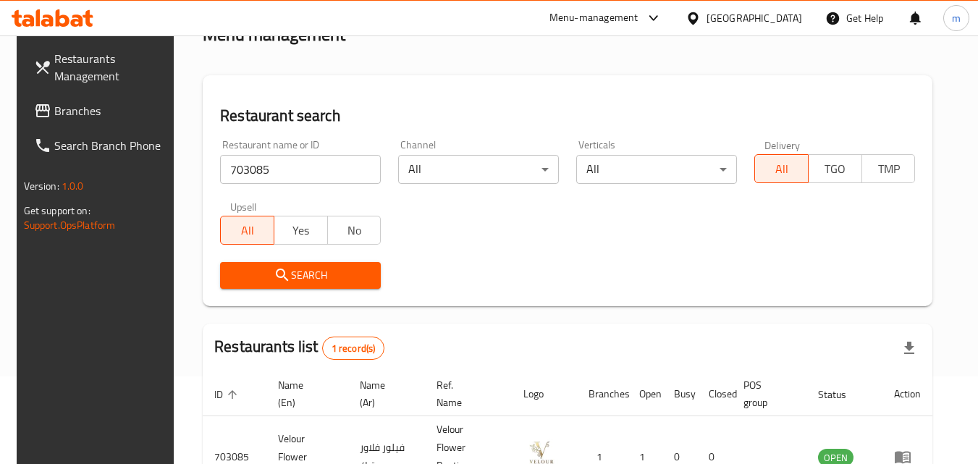
scroll to position [182, 0]
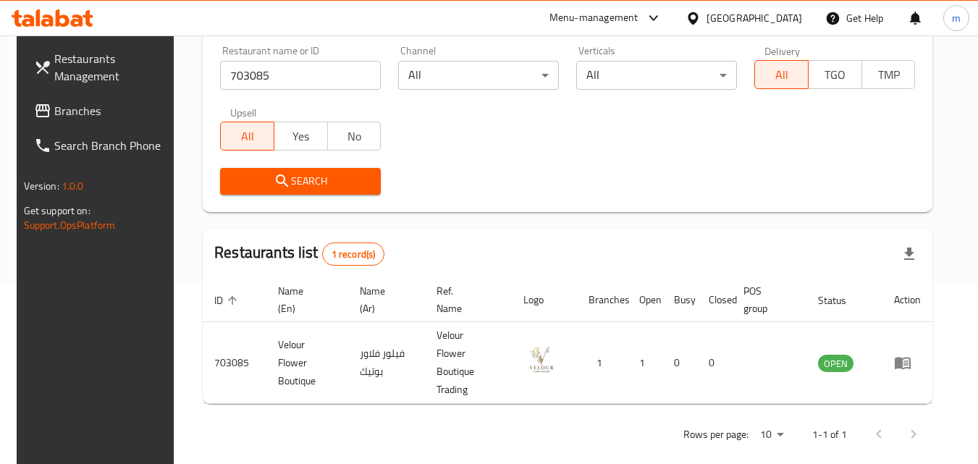
click at [706, 17] on div at bounding box center [695, 18] width 21 height 16
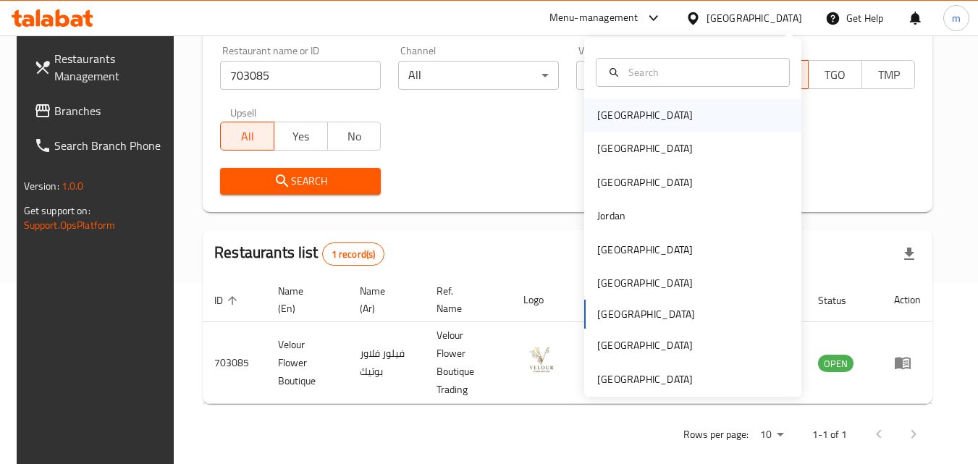
click at [629, 119] on div "[GEOGRAPHIC_DATA]" at bounding box center [644, 114] width 119 height 33
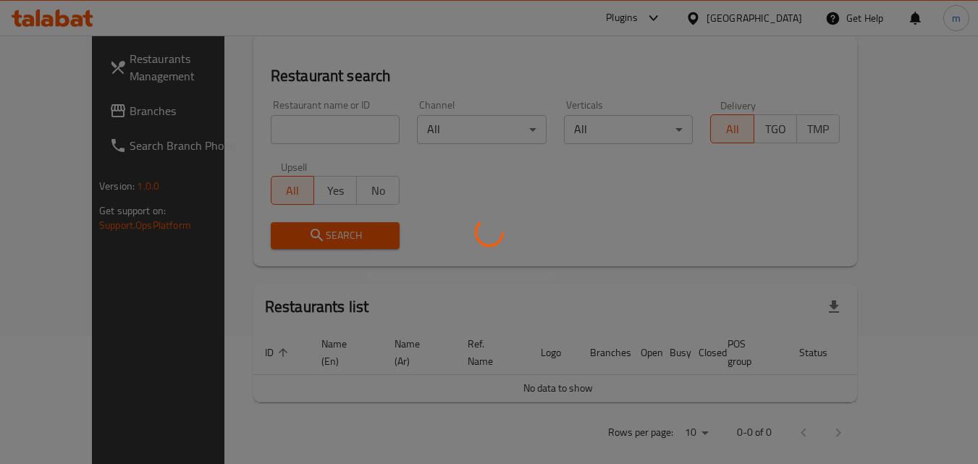
scroll to position [182, 0]
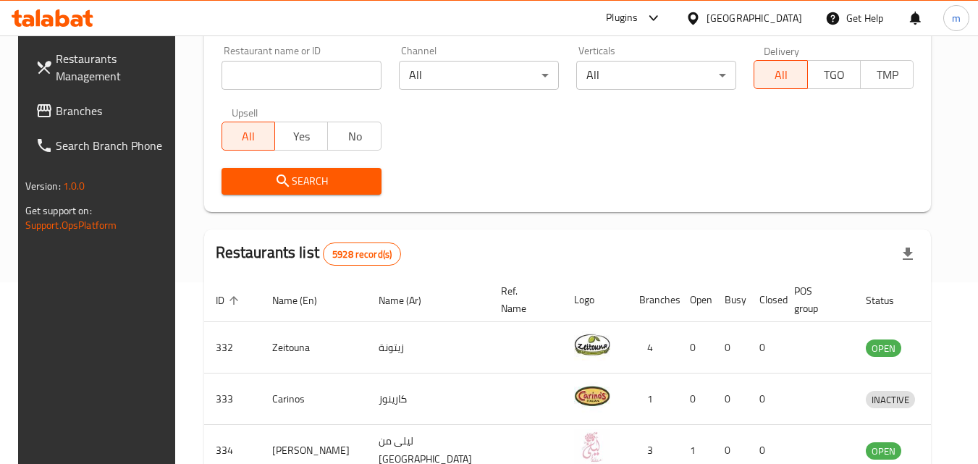
click at [80, 102] on span "Branches" at bounding box center [113, 110] width 114 height 17
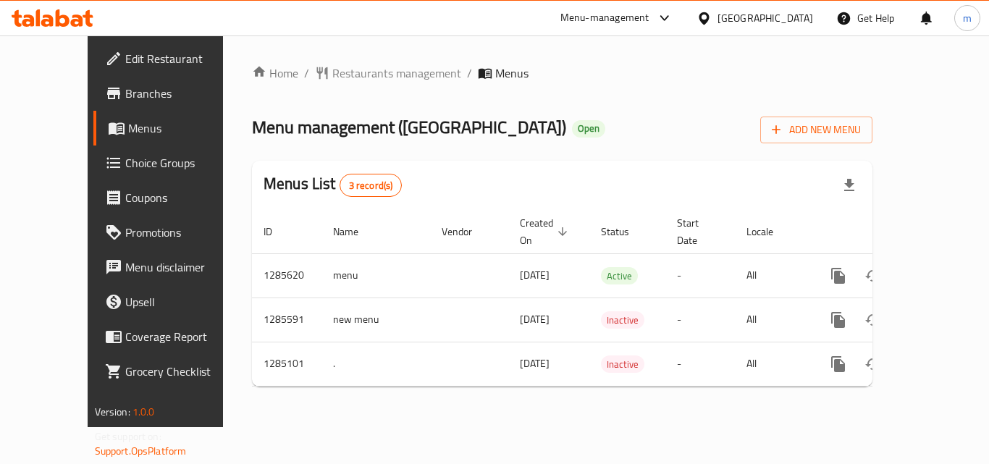
click at [347, 86] on div "Home / Restaurants management / Menus Menu management ( Queen House ) Open Add …" at bounding box center [562, 231] width 620 height 334
click at [347, 80] on span "Restaurants management" at bounding box center [396, 72] width 129 height 17
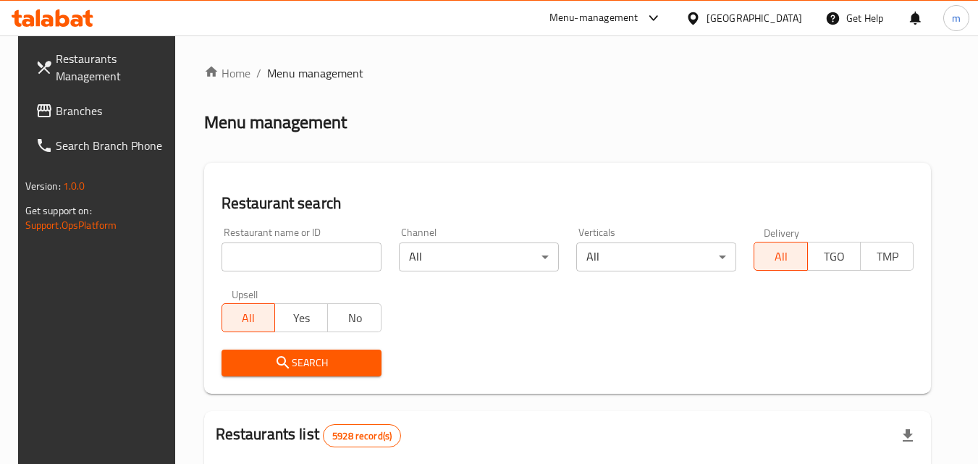
click at [287, 256] on input "search" at bounding box center [301, 256] width 160 height 29
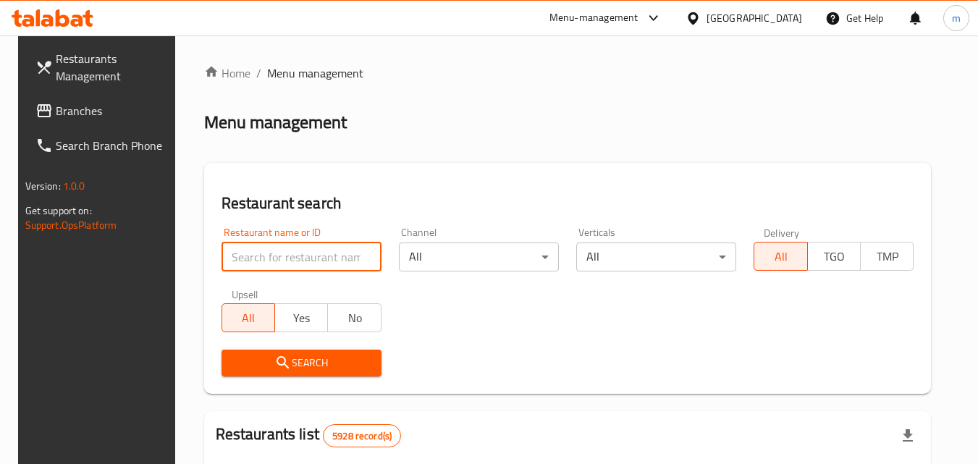
paste input "695700"
type input "695700"
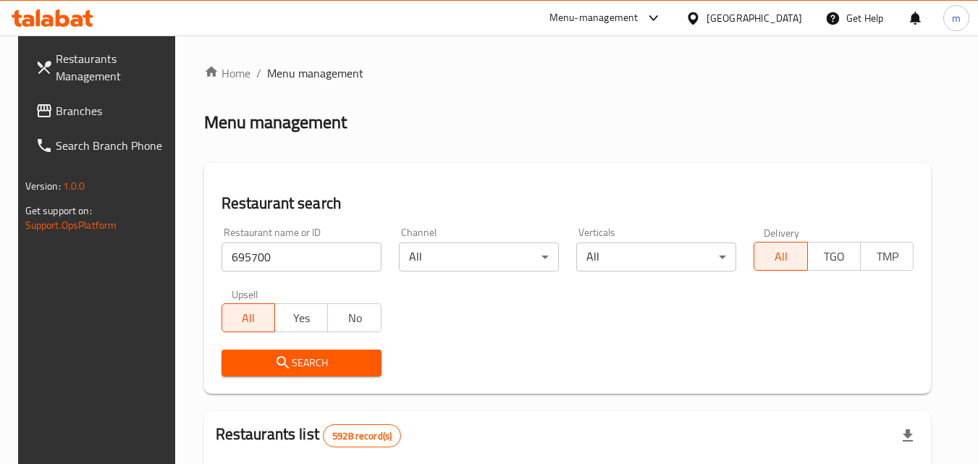
click at [302, 368] on span "Search" at bounding box center [301, 363] width 137 height 18
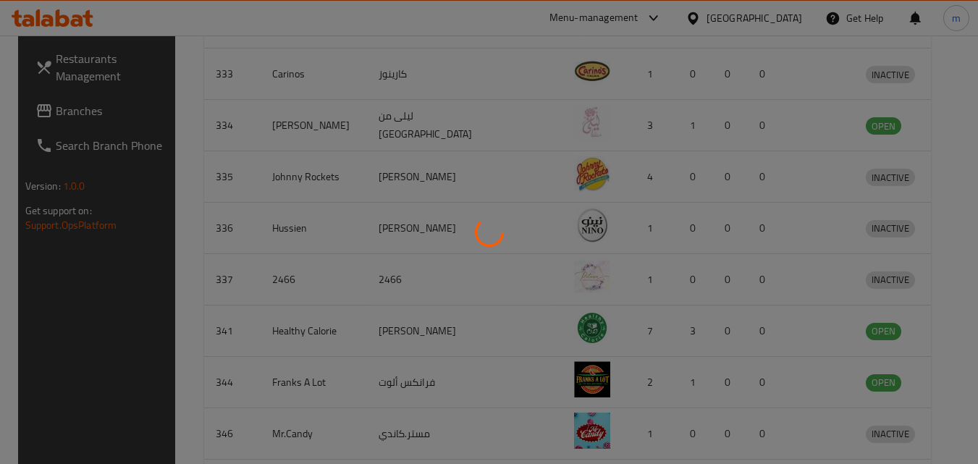
scroll to position [169, 0]
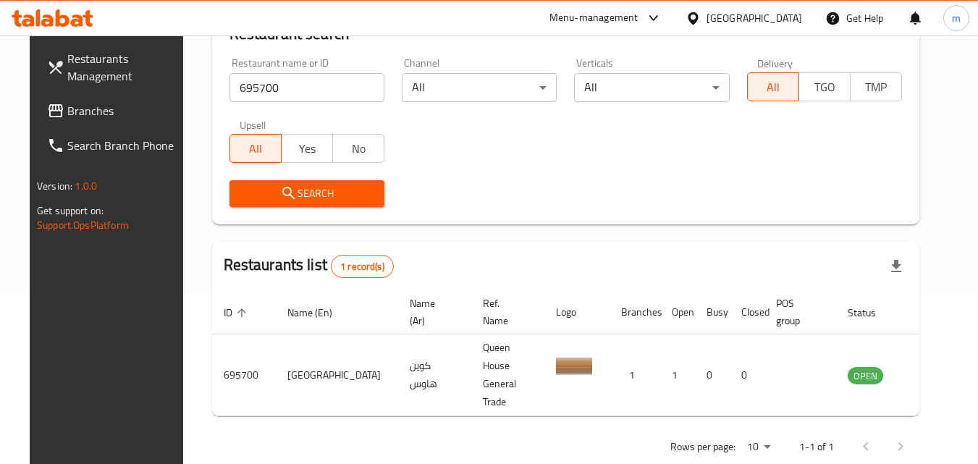
click at [85, 113] on span "Branches" at bounding box center [124, 110] width 114 height 17
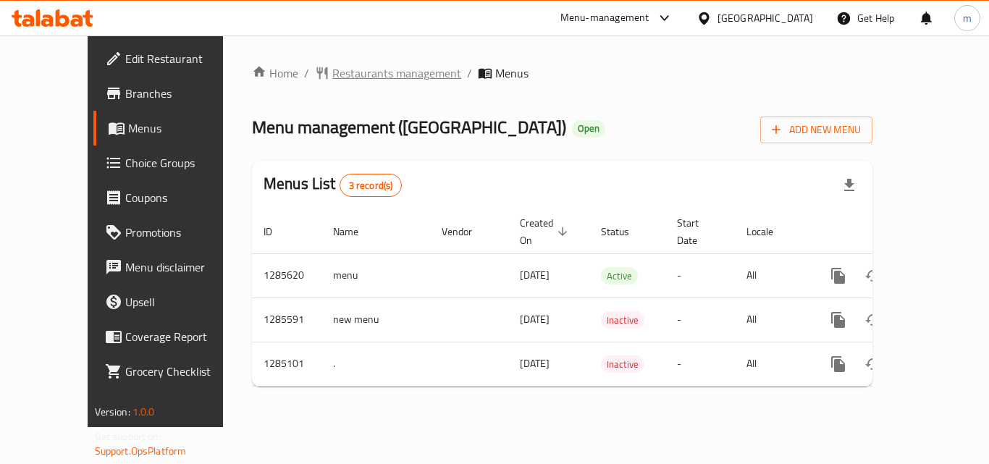
click at [352, 73] on span "Restaurants management" at bounding box center [396, 72] width 129 height 17
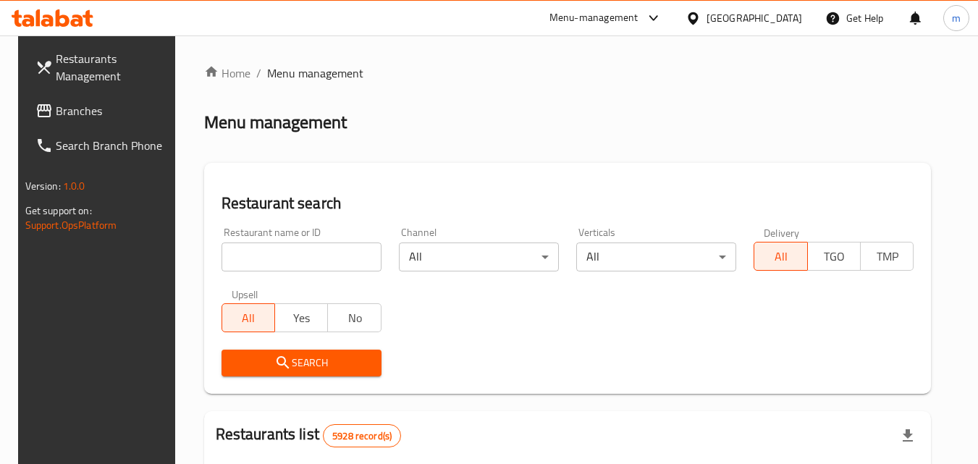
click at [302, 257] on input "search" at bounding box center [301, 256] width 160 height 29
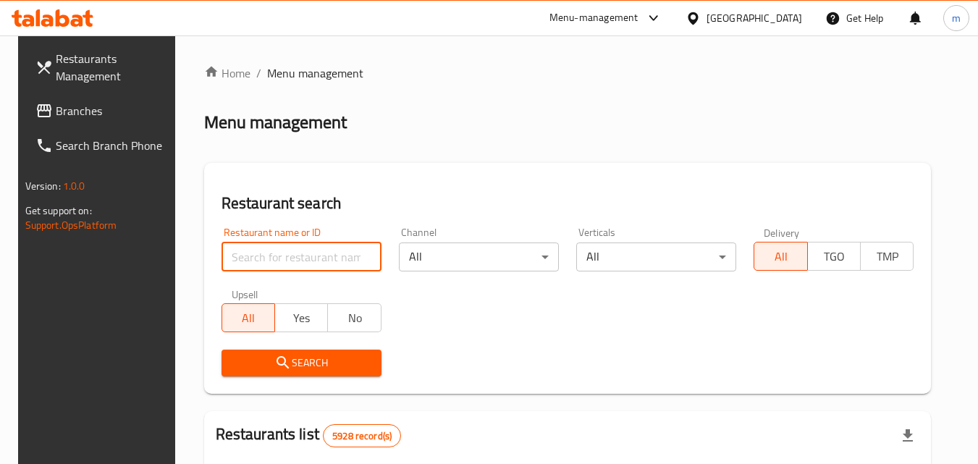
paste input "695700"
type input "695700"
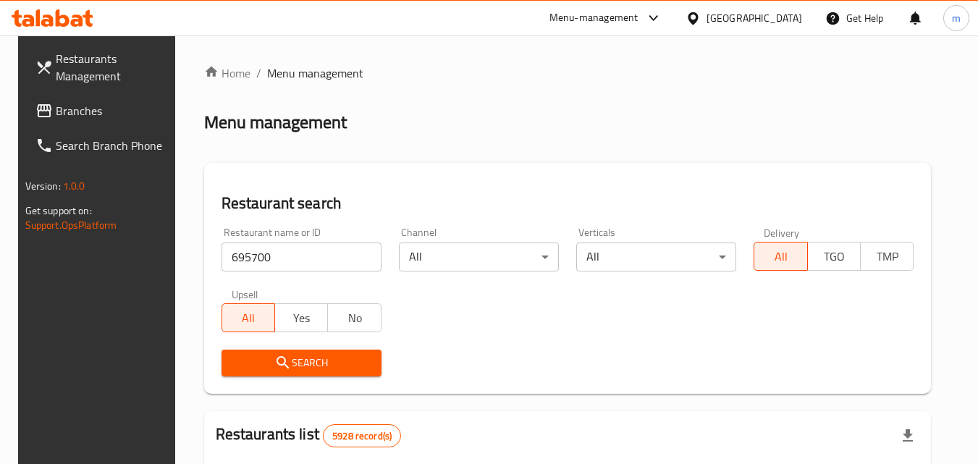
click at [300, 358] on span "Search" at bounding box center [301, 363] width 137 height 18
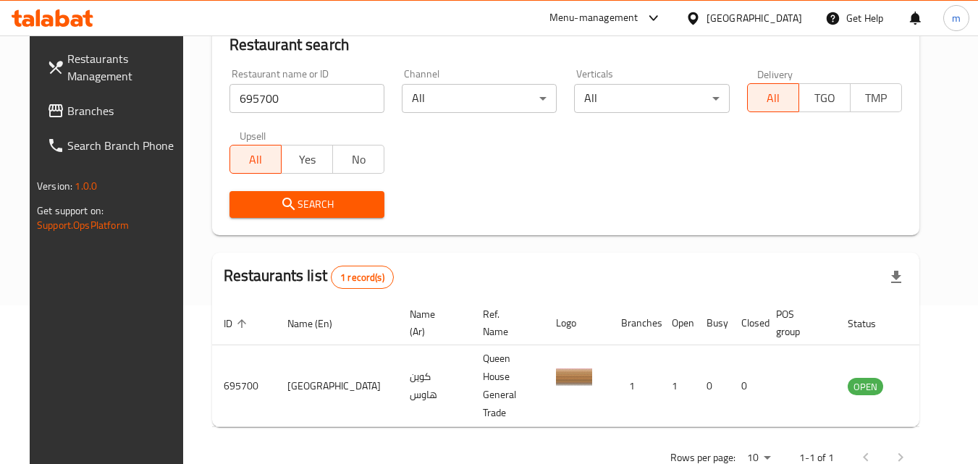
scroll to position [169, 0]
